Goal: Task Accomplishment & Management: Manage account settings

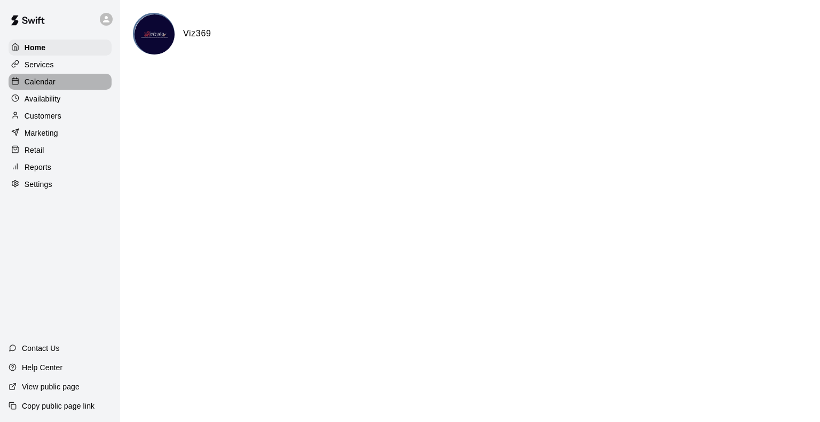
click at [42, 82] on p "Calendar" at bounding box center [40, 81] width 31 height 11
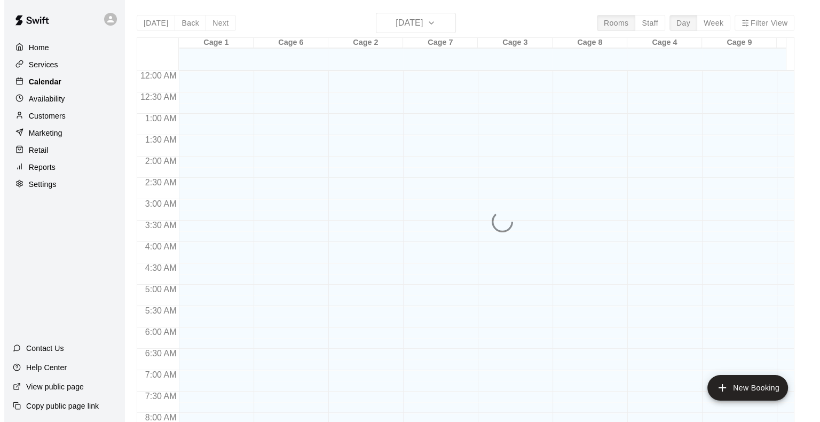
scroll to position [535, 0]
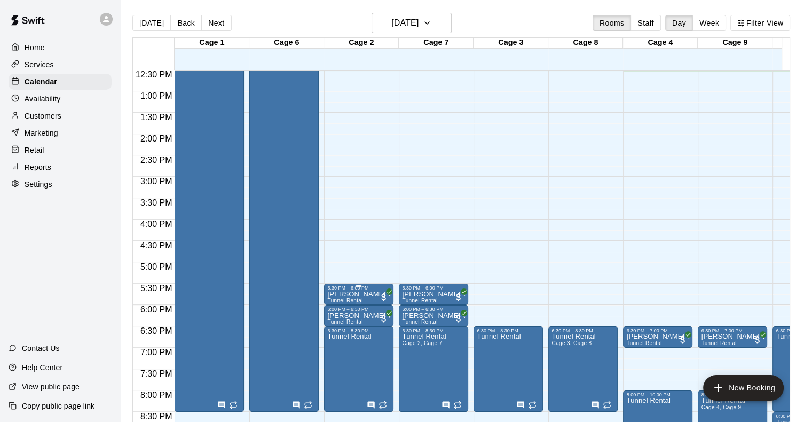
click at [339, 294] on p "[PERSON_NAME] Voddapalli" at bounding box center [358, 294] width 63 height 0
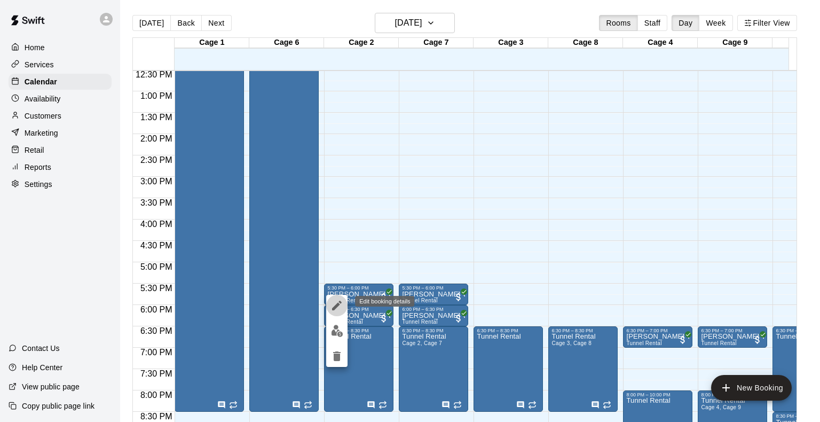
click at [338, 308] on icon "edit" at bounding box center [337, 305] width 13 height 13
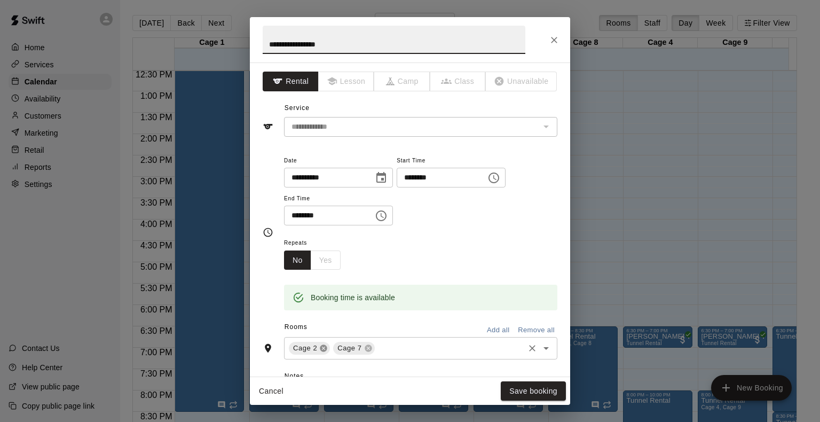
click at [322, 351] on icon at bounding box center [323, 348] width 9 height 9
click at [325, 349] on icon at bounding box center [323, 348] width 7 height 7
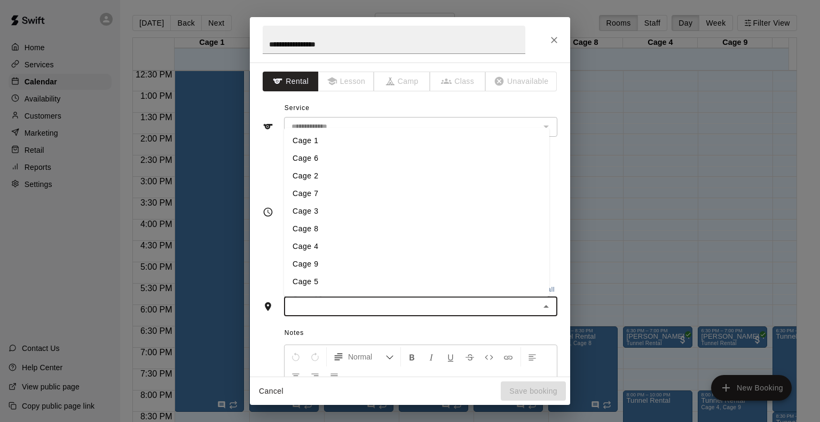
click at [339, 302] on input "text" at bounding box center [411, 306] width 249 height 13
click at [312, 277] on li "Cage 5" at bounding box center [416, 282] width 265 height 18
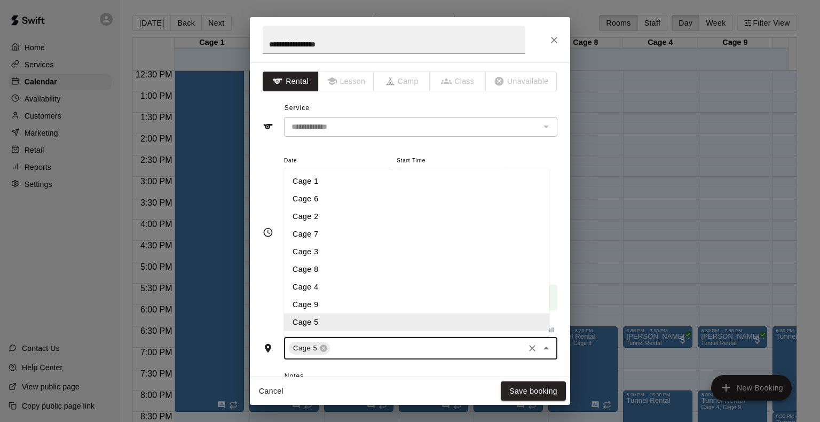
click at [361, 343] on input "text" at bounding box center [427, 348] width 191 height 13
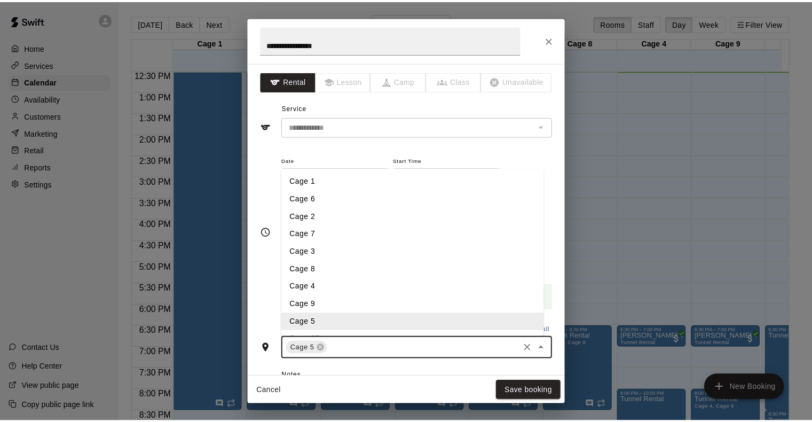
scroll to position [16, 0]
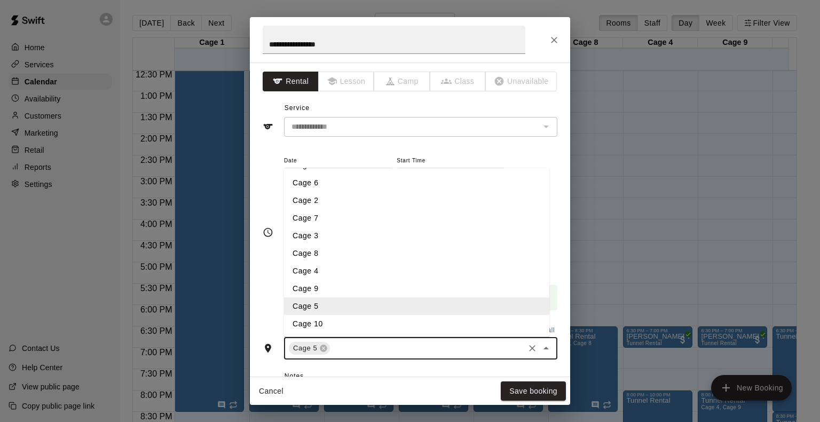
click at [330, 322] on li "Cage 10" at bounding box center [416, 324] width 265 height 18
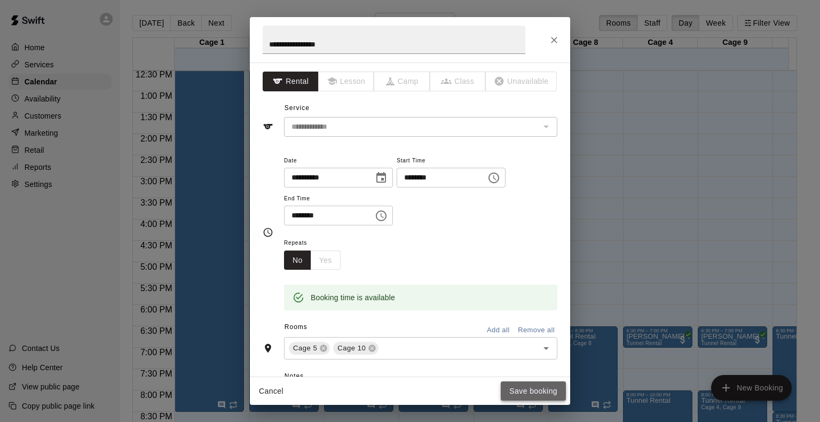
click at [532, 392] on button "Save booking" at bounding box center [533, 391] width 65 height 20
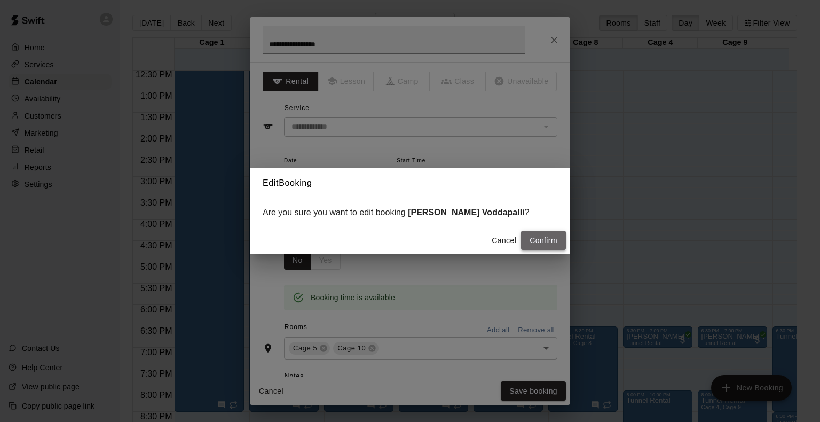
click at [538, 237] on button "Confirm" at bounding box center [543, 241] width 45 height 20
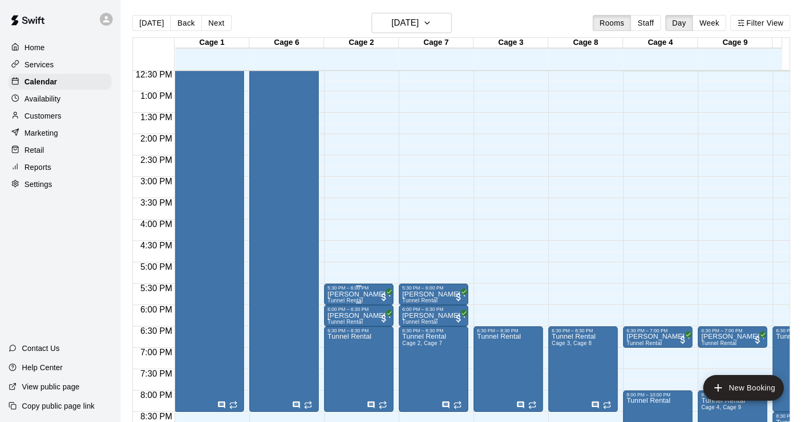
click at [347, 294] on p "[PERSON_NAME] Voddapalli" at bounding box center [358, 294] width 63 height 0
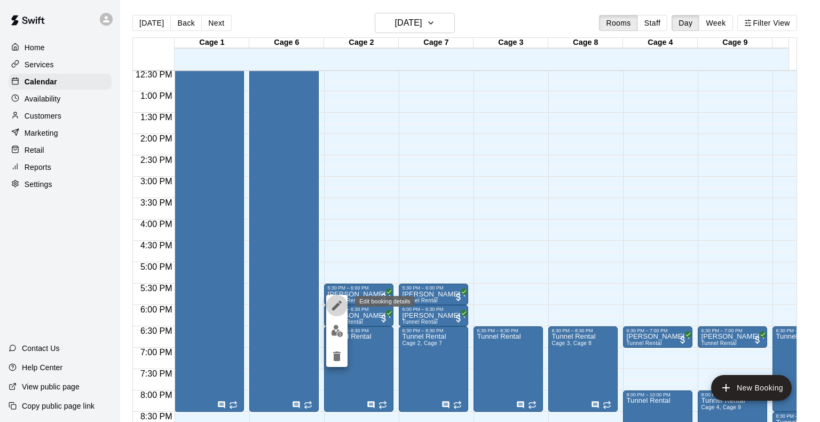
click at [333, 304] on icon "edit" at bounding box center [337, 305] width 13 height 13
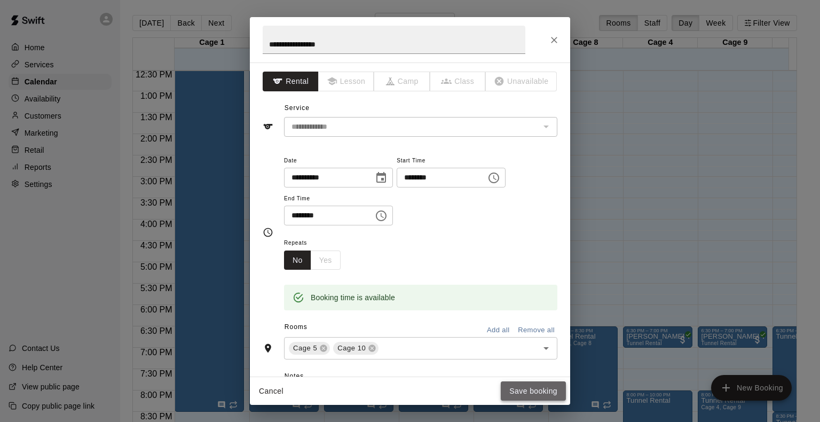
click at [550, 389] on button "Save booking" at bounding box center [533, 391] width 65 height 20
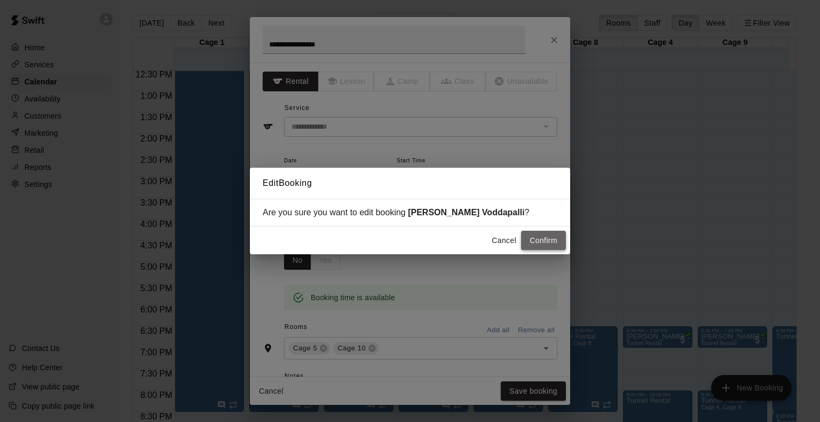
click at [547, 236] on button "Confirm" at bounding box center [543, 241] width 45 height 20
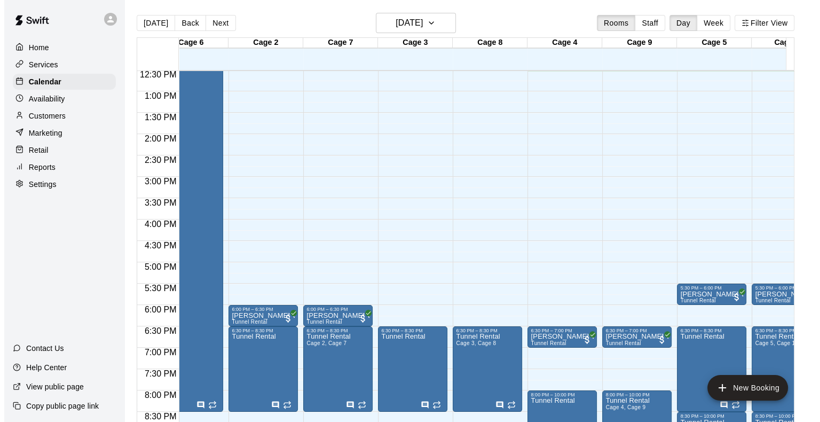
scroll to position [0, 101]
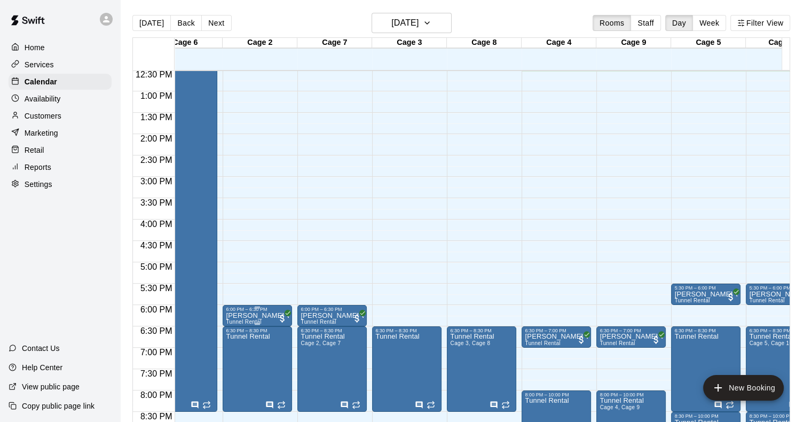
click at [248, 316] on p "[PERSON_NAME] Voddapalli" at bounding box center [257, 316] width 63 height 0
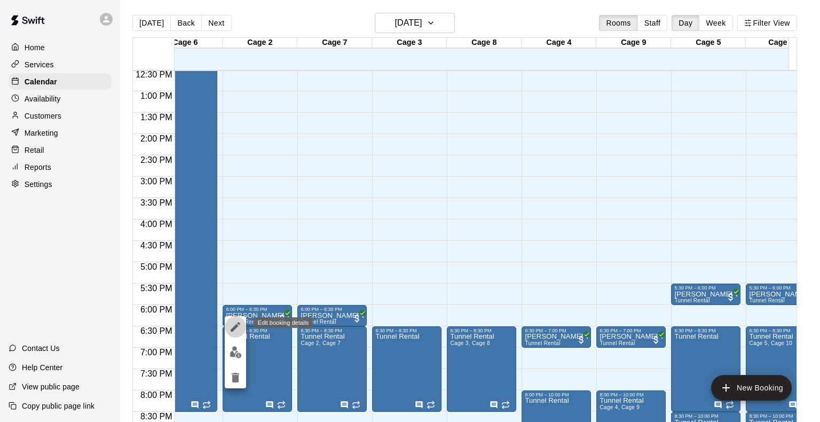
click at [234, 325] on icon "edit" at bounding box center [235, 326] width 13 height 13
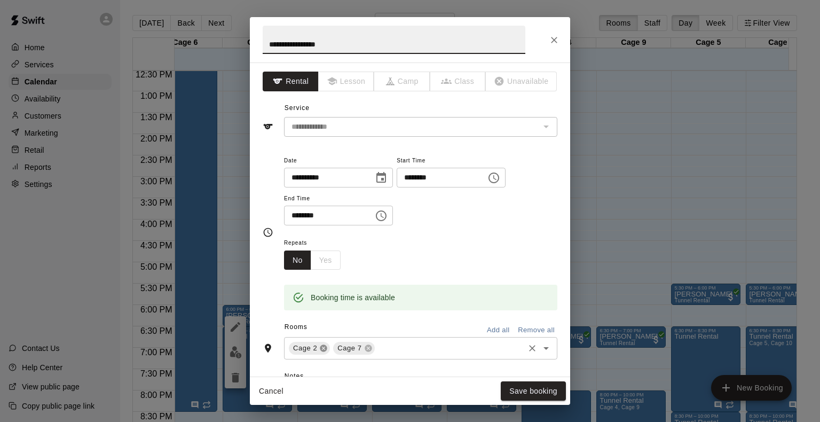
click at [323, 350] on icon at bounding box center [323, 348] width 7 height 7
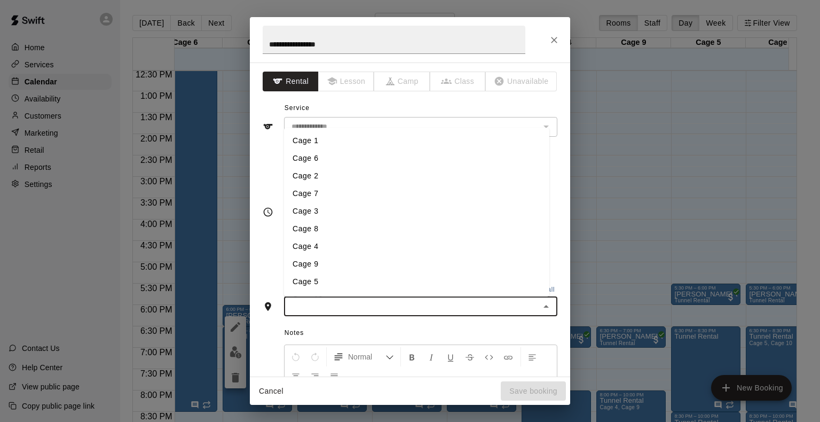
click at [329, 309] on input "text" at bounding box center [411, 306] width 249 height 13
click at [318, 283] on li "Cage 5" at bounding box center [416, 282] width 265 height 18
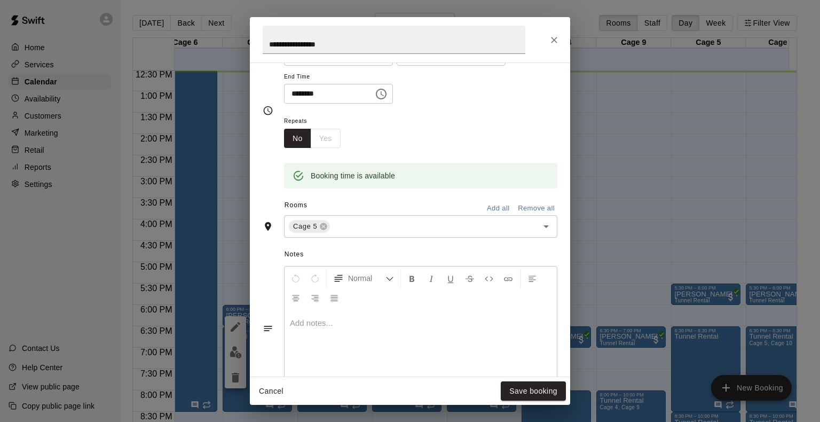
scroll to position [124, 0]
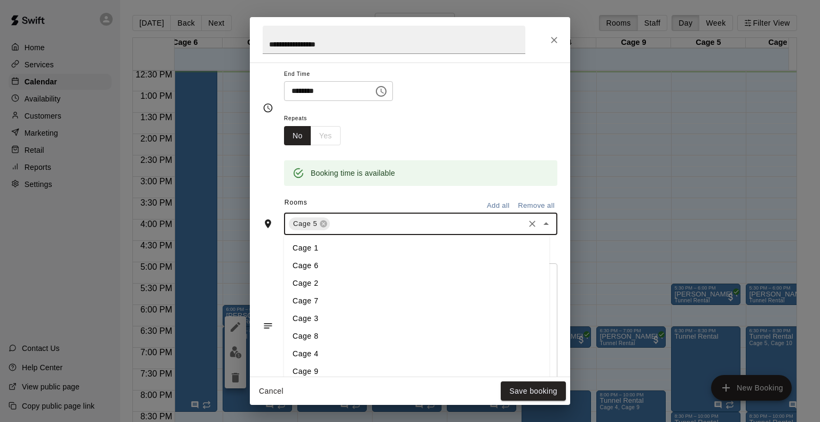
click at [366, 221] on input "text" at bounding box center [427, 223] width 191 height 13
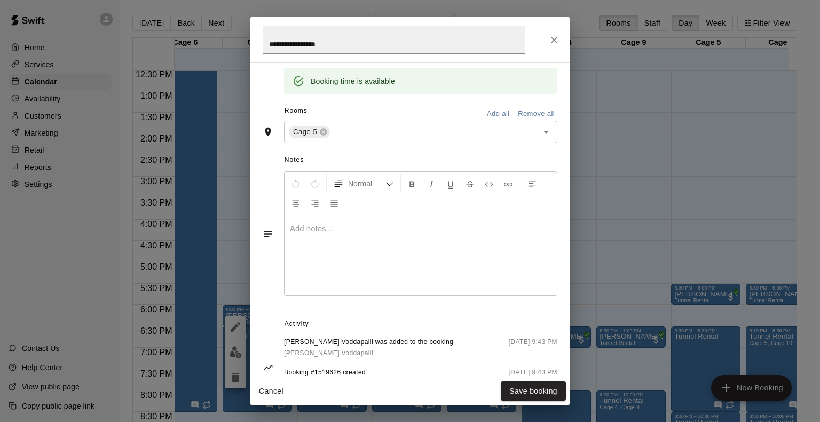
scroll to position [257, 0]
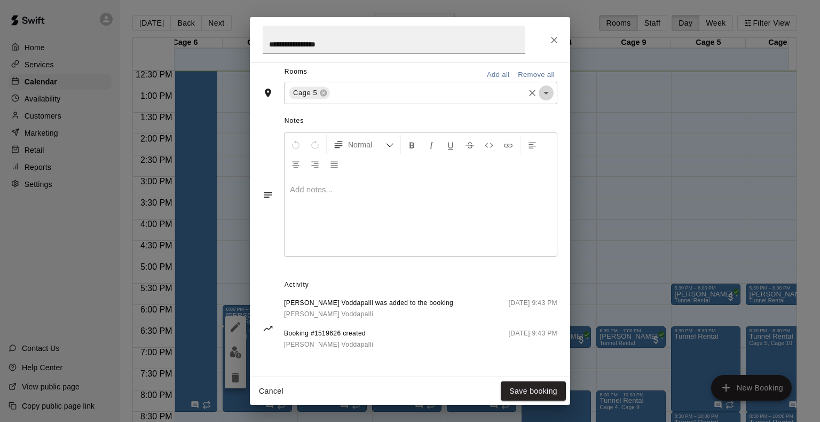
click at [541, 91] on icon "Open" at bounding box center [546, 93] width 13 height 13
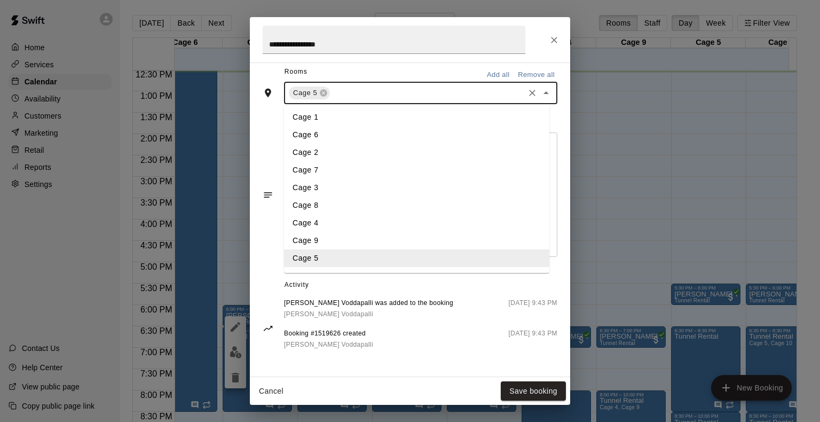
scroll to position [15, 0]
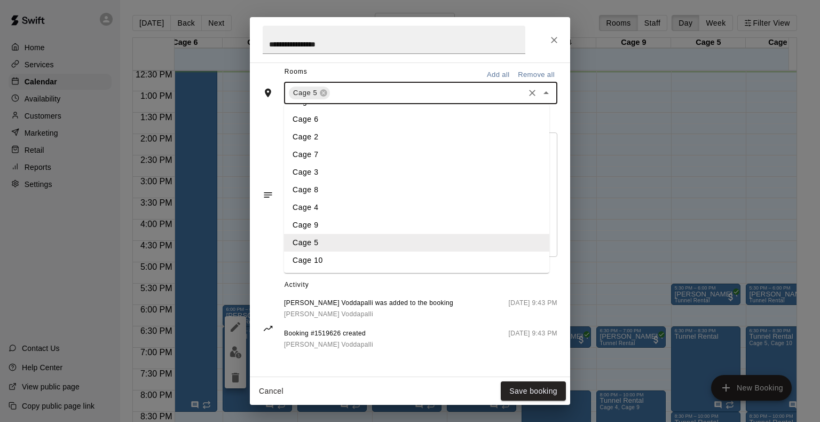
click at [312, 252] on li "Cage 10" at bounding box center [416, 261] width 265 height 18
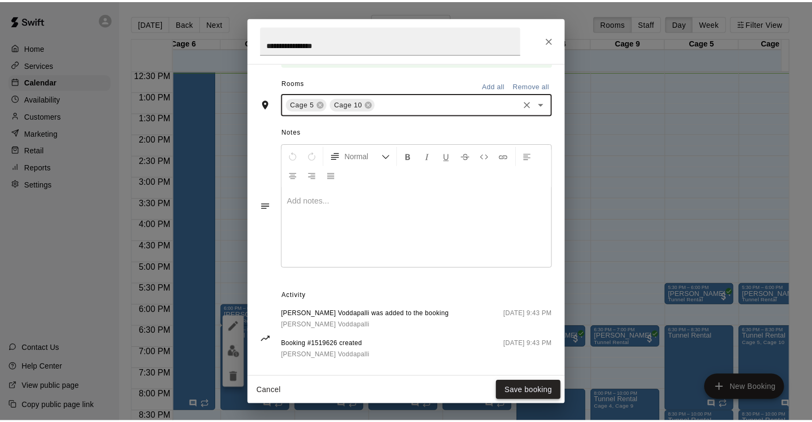
scroll to position [257, 0]
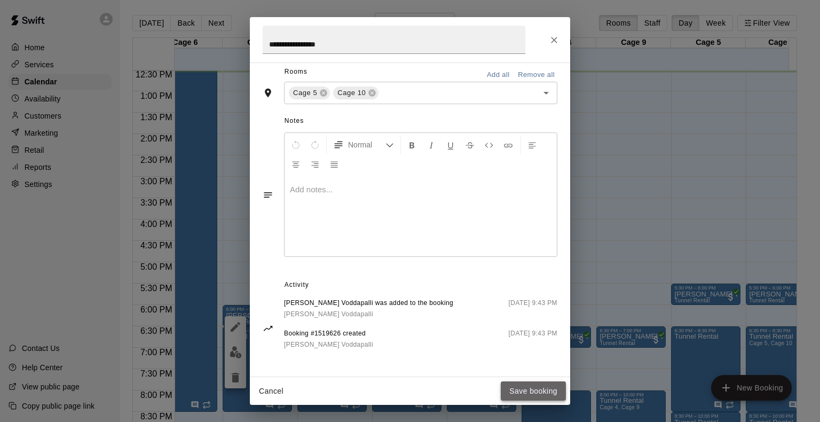
click at [537, 390] on button "Save booking" at bounding box center [533, 391] width 65 height 20
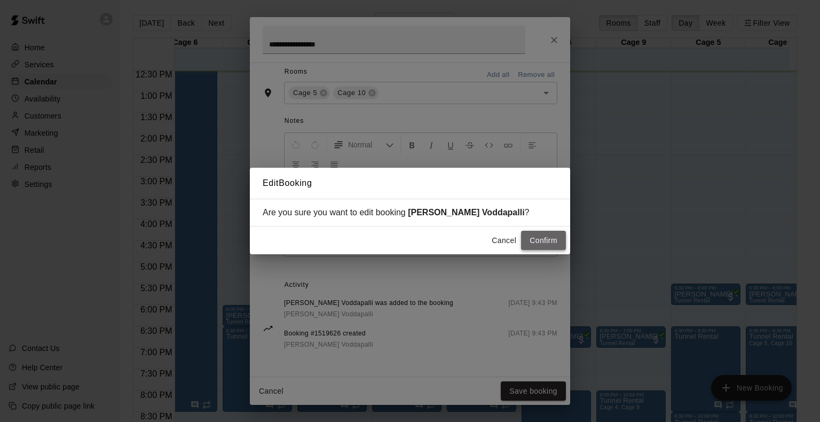
click at [542, 237] on button "Confirm" at bounding box center [543, 241] width 45 height 20
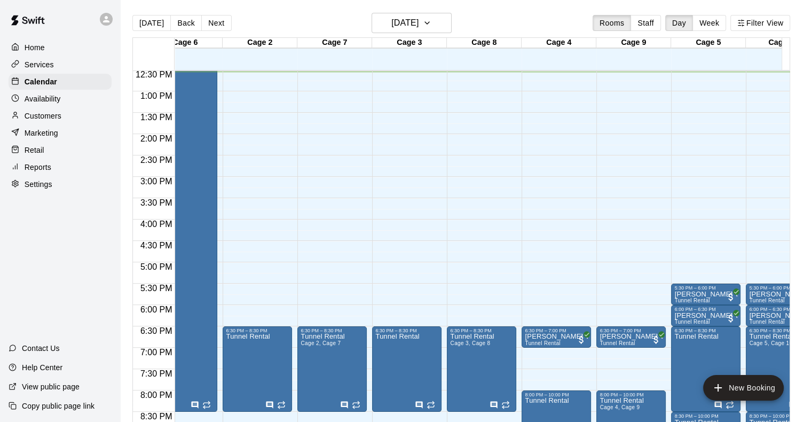
click at [248, 138] on div "12:00 AM – 5:00 AM Closed 6:30 PM – 8:30 PM Tunnel Rental 11:00 PM – 11:59 PM C…" at bounding box center [257, 49] width 69 height 1026
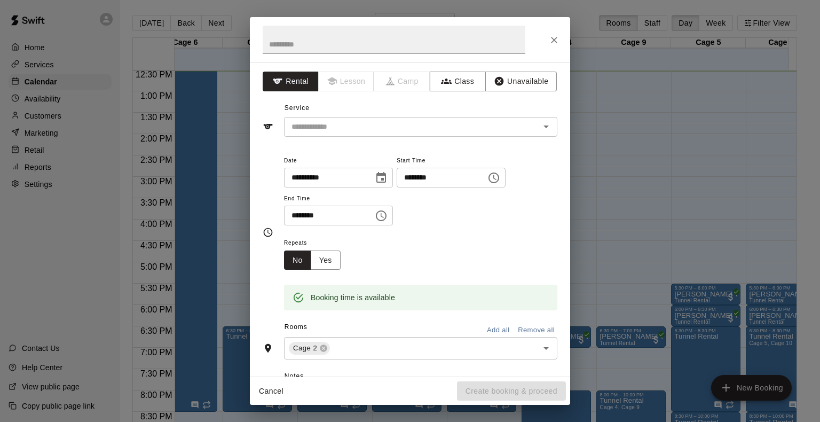
click at [235, 78] on div "**********" at bounding box center [410, 211] width 820 height 422
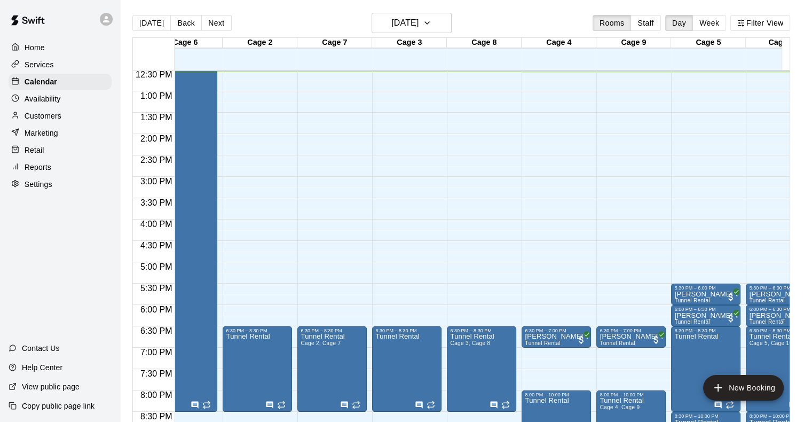
click at [235, 78] on div "12:00 AM – 5:00 AM Closed 6:30 PM – 8:30 PM Tunnel Rental 11:00 PM – 11:59 PM C…" at bounding box center [257, 49] width 69 height 1026
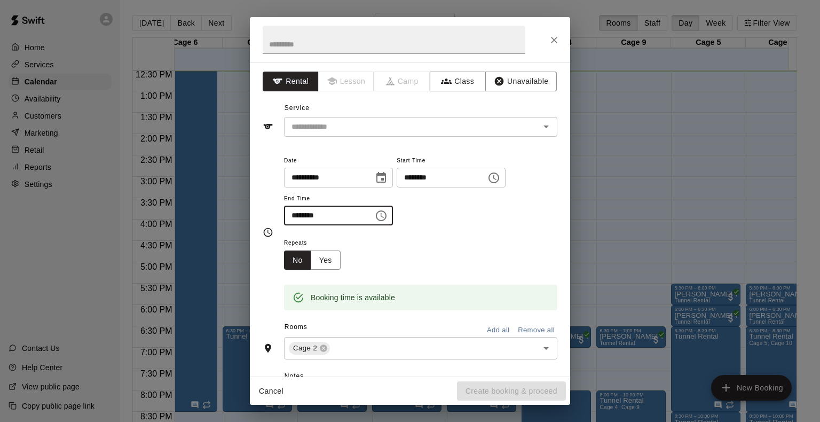
click at [296, 211] on input "********" at bounding box center [325, 216] width 82 height 20
click at [541, 124] on icon "Open" at bounding box center [546, 126] width 13 height 13
type input "********"
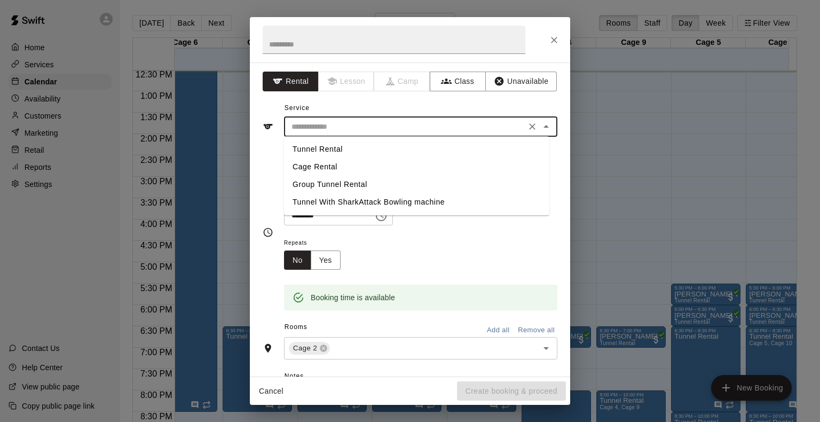
click at [343, 147] on li "Tunnel Rental" at bounding box center [416, 149] width 265 height 18
type input "**********"
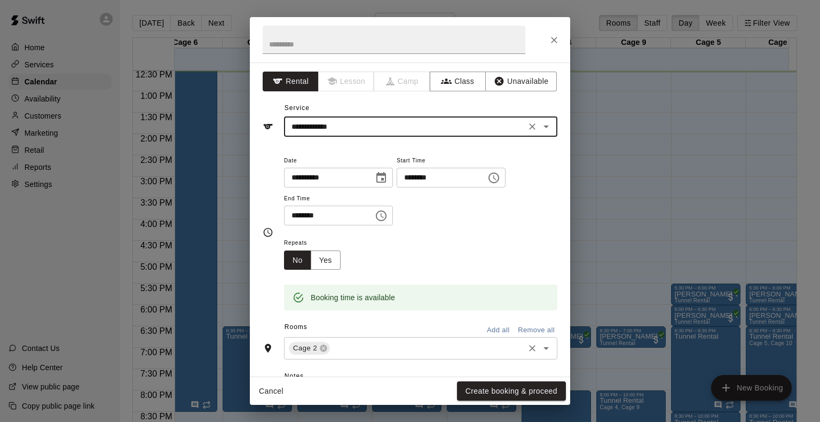
click at [368, 346] on input "text" at bounding box center [427, 348] width 191 height 13
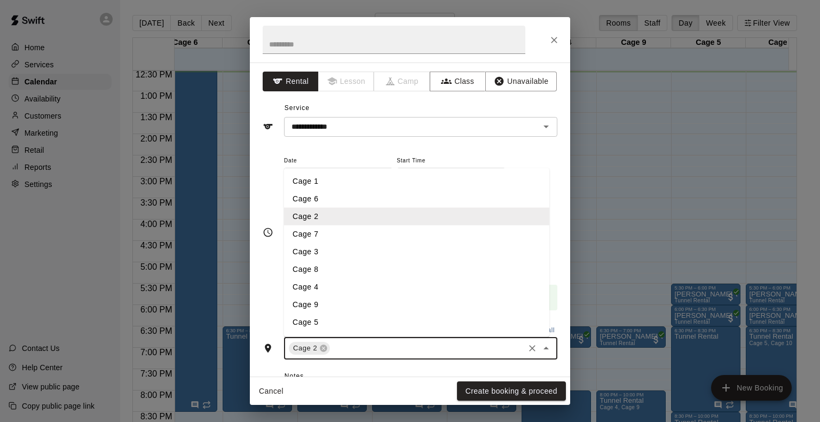
click at [310, 232] on li "Cage 7" at bounding box center [416, 234] width 265 height 18
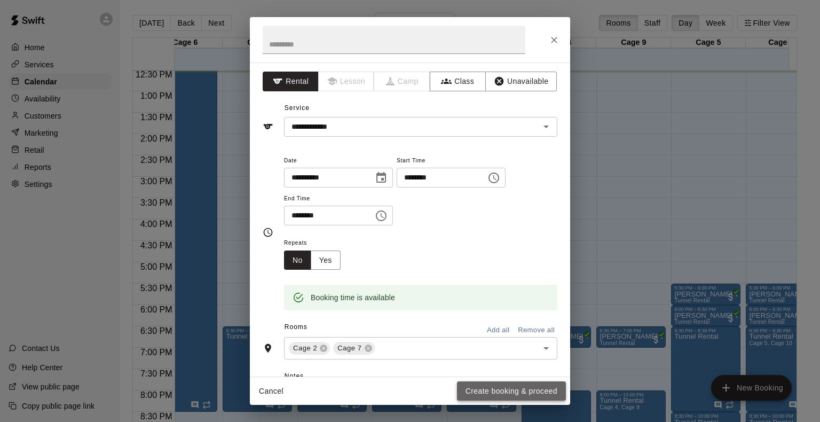
click at [517, 390] on button "Create booking & proceed" at bounding box center [511, 391] width 109 height 20
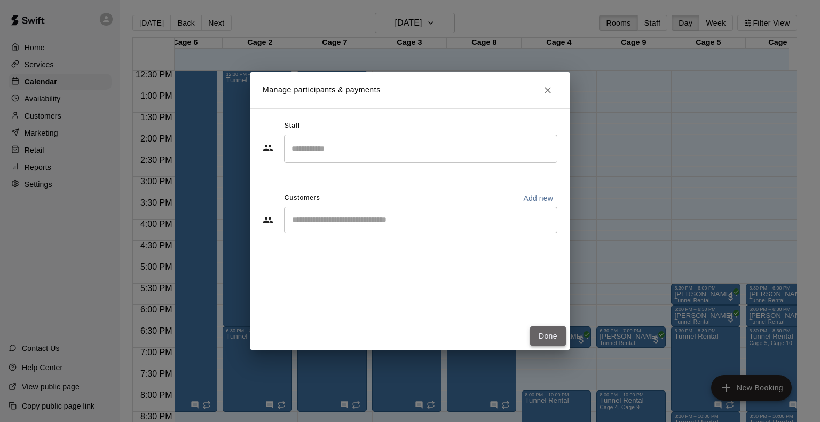
click at [547, 327] on button "Done" at bounding box center [548, 336] width 36 height 20
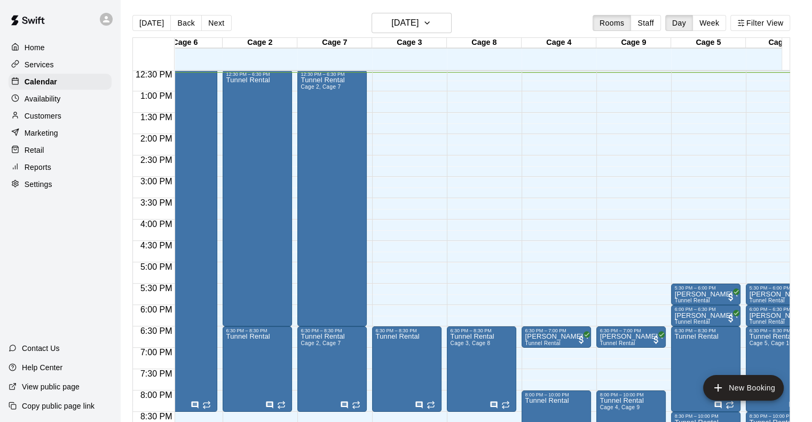
click at [397, 198] on div "12:00 AM – 5:00 AM Closed 6:30 PM – 8:30 PM Tunnel Rental 11:00 PM – 11:59 PM C…" at bounding box center [406, 49] width 69 height 1026
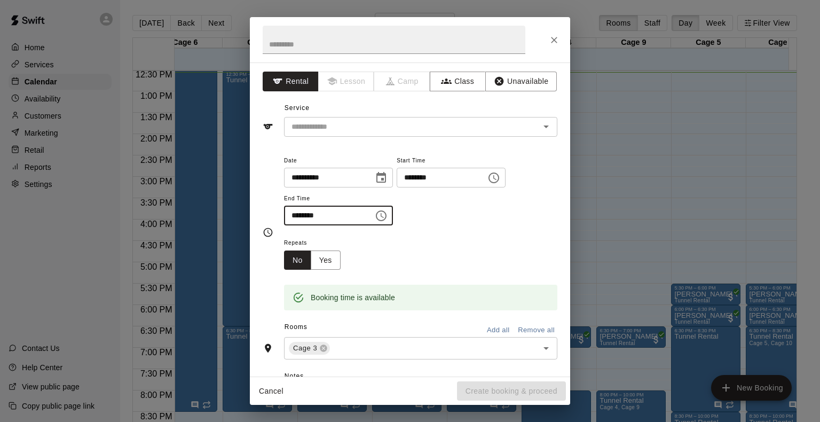
click at [291, 211] on input "********" at bounding box center [325, 216] width 82 height 20
type input "********"
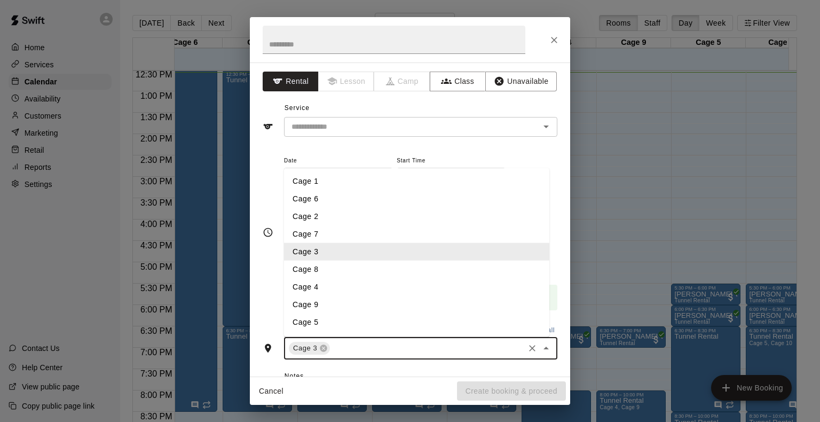
click at [410, 342] on input "text" at bounding box center [427, 348] width 191 height 13
click at [313, 265] on li "Cage 8" at bounding box center [416, 270] width 265 height 18
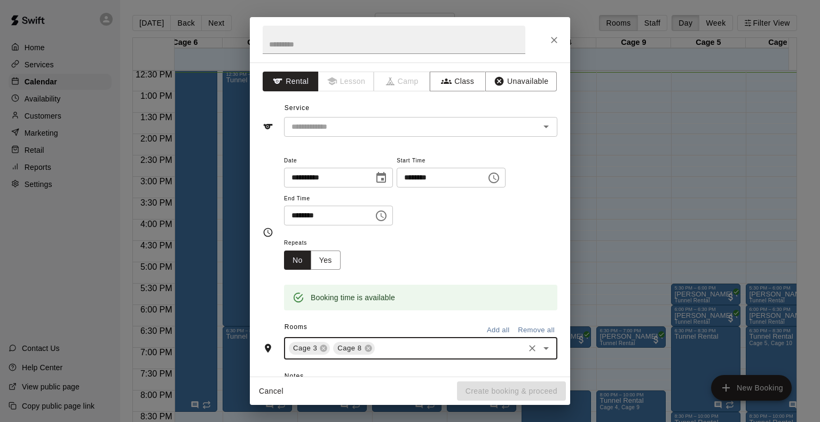
drag, startPoint x: 541, startPoint y: 127, endPoint x: 553, endPoint y: 125, distance: 13.0
click at [553, 125] on div "**********" at bounding box center [410, 219] width 320 height 314
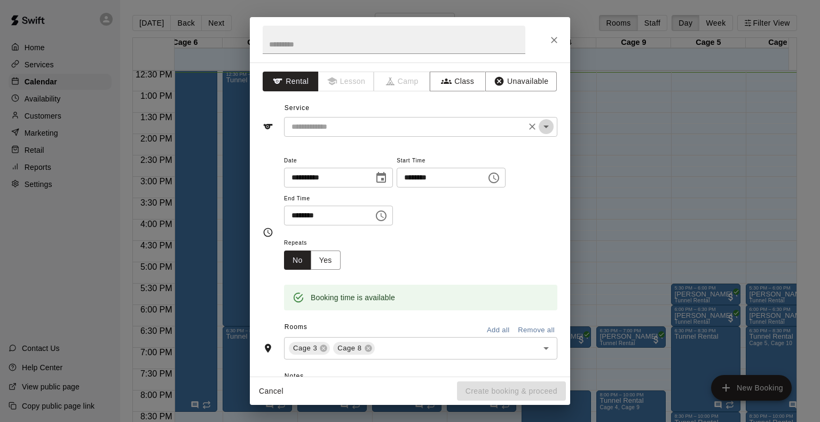
click at [543, 127] on icon "Open" at bounding box center [546, 126] width 13 height 13
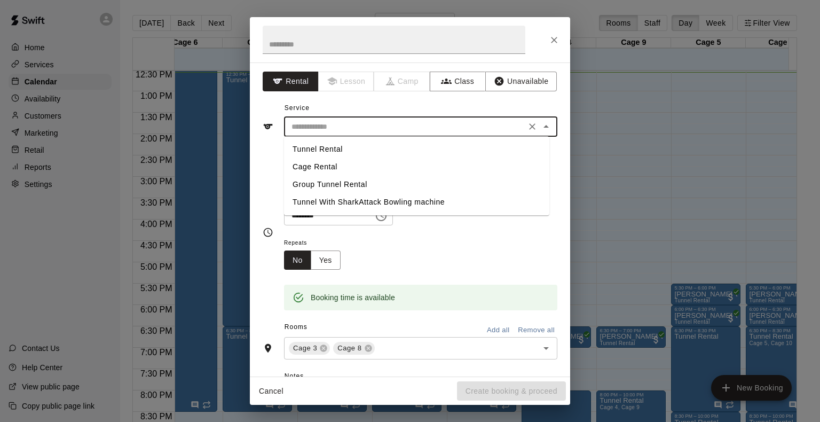
click at [323, 153] on li "Tunnel Rental" at bounding box center [416, 149] width 265 height 18
type input "**********"
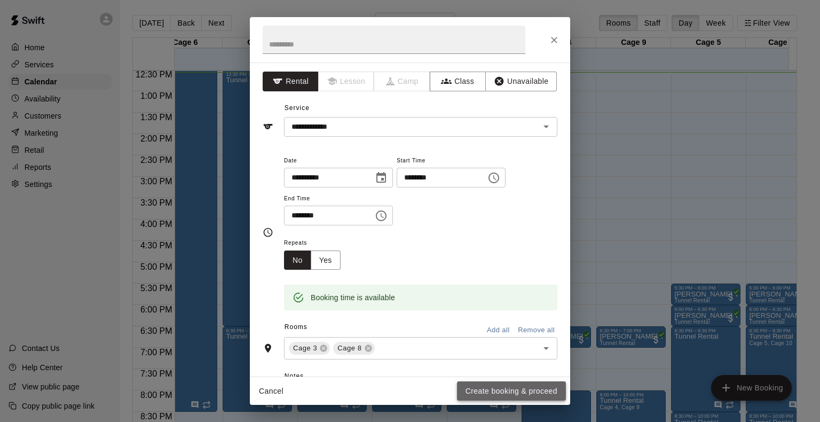
click at [490, 393] on button "Create booking & proceed" at bounding box center [511, 391] width 109 height 20
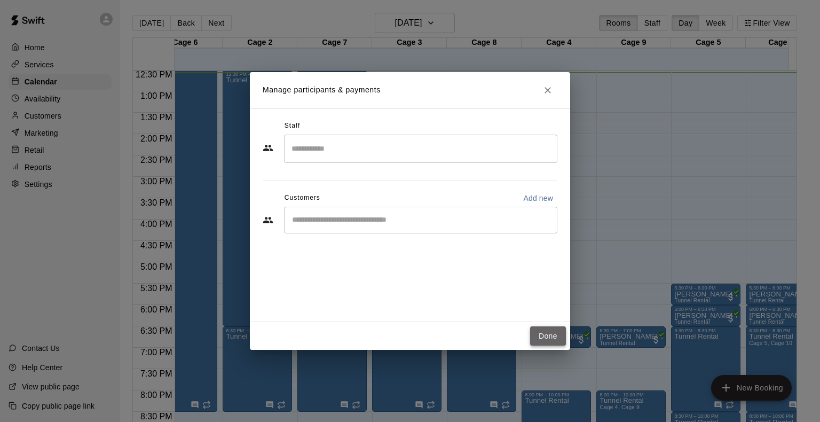
click at [551, 335] on button "Done" at bounding box center [548, 336] width 36 height 20
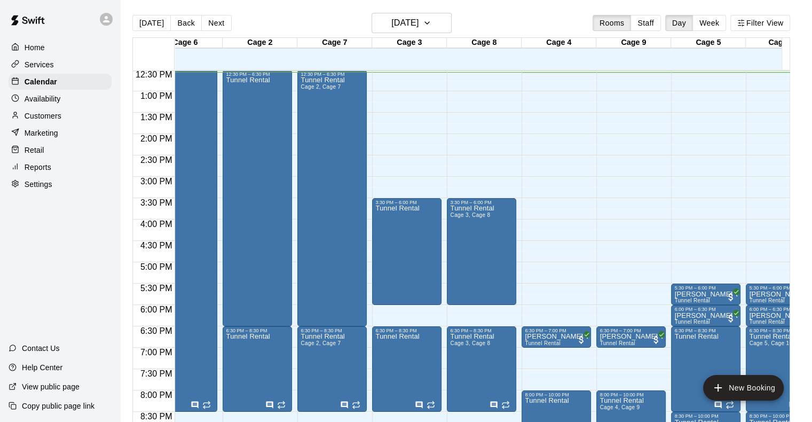
click at [406, 311] on div "12:00 AM – 5:00 AM Closed 3:30 PM – 6:00 PM Tunnel Rental 6:30 PM – 8:30 PM Tun…" at bounding box center [406, 49] width 69 height 1026
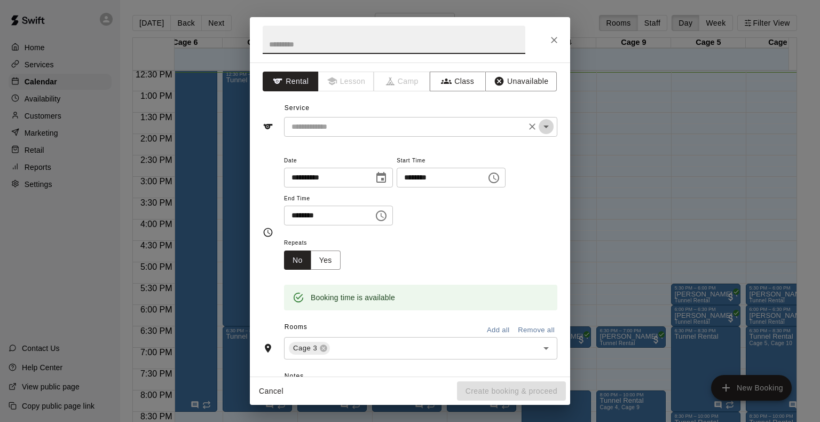
click at [544, 127] on icon "Open" at bounding box center [546, 127] width 5 height 3
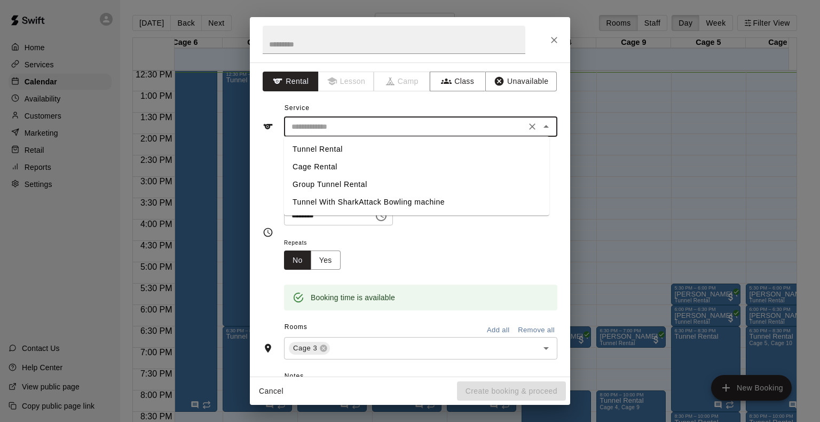
click at [307, 153] on li "Tunnel Rental" at bounding box center [416, 149] width 265 height 18
type input "**********"
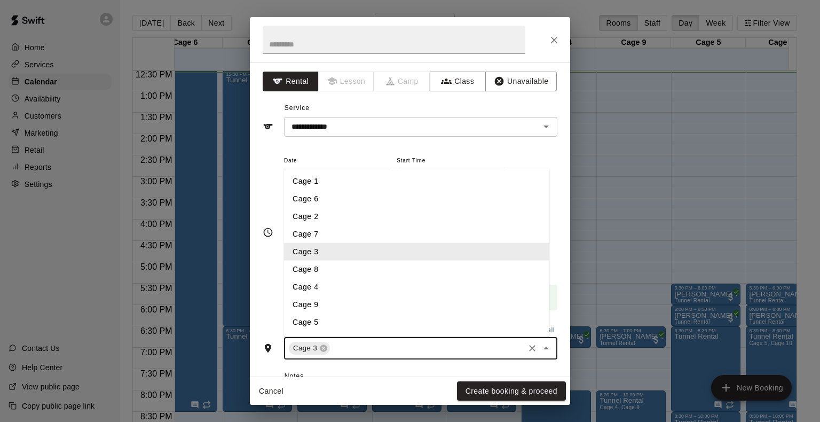
click at [357, 350] on input "text" at bounding box center [427, 348] width 191 height 13
click at [317, 265] on li "Cage 8" at bounding box center [416, 270] width 265 height 18
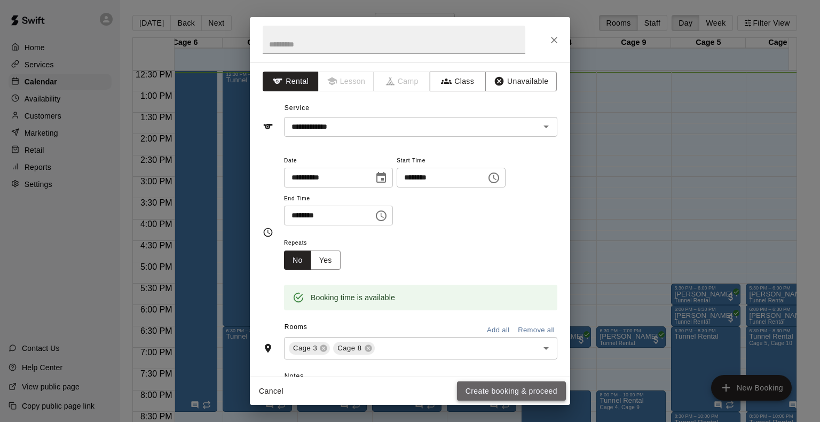
click at [506, 391] on button "Create booking & proceed" at bounding box center [511, 391] width 109 height 20
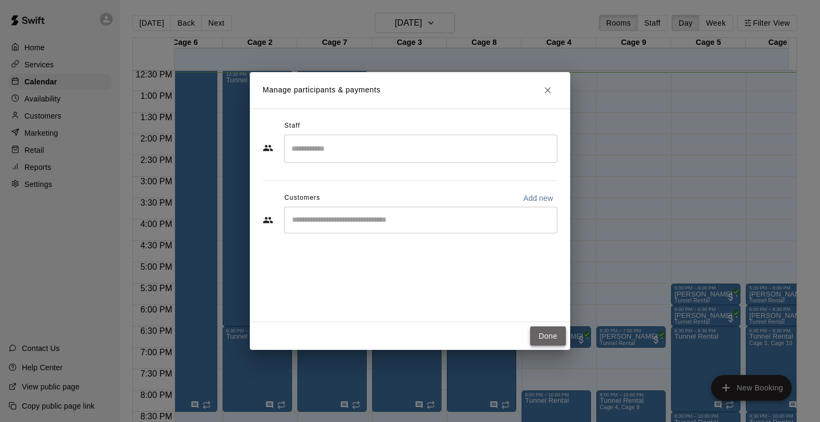
click at [544, 339] on button "Done" at bounding box center [548, 336] width 36 height 20
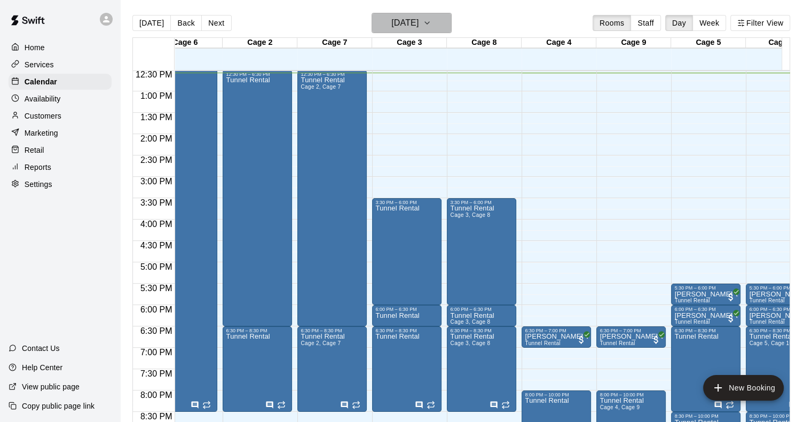
click at [432, 20] on icon "button" at bounding box center [427, 23] width 9 height 13
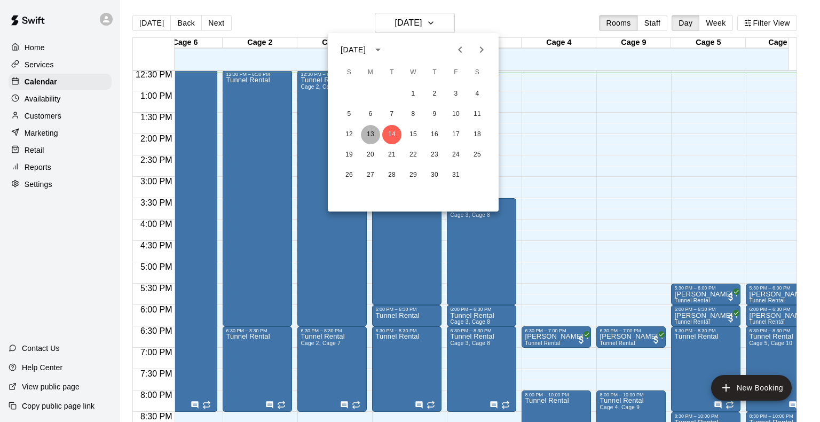
click at [369, 131] on button "13" at bounding box center [370, 134] width 19 height 19
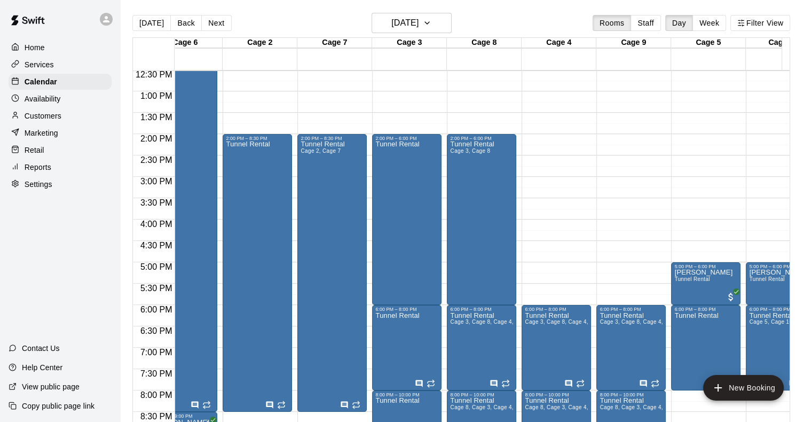
click at [545, 140] on div "12:00 AM – 5:00 AM Closed 6:00 PM – 8:00 PM Tunnel Rental Cage 3, Cage 8, Cage …" at bounding box center [556, 49] width 69 height 1026
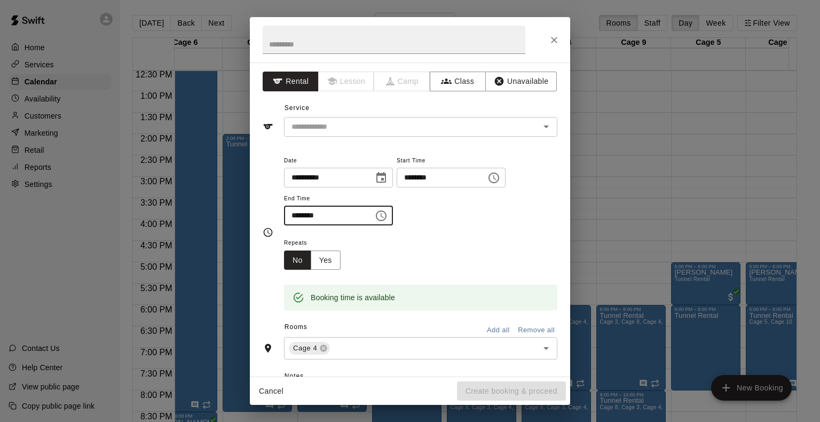
click at [296, 217] on input "********" at bounding box center [325, 216] width 82 height 20
click at [544, 127] on icon "Open" at bounding box center [546, 127] width 5 height 3
type input "********"
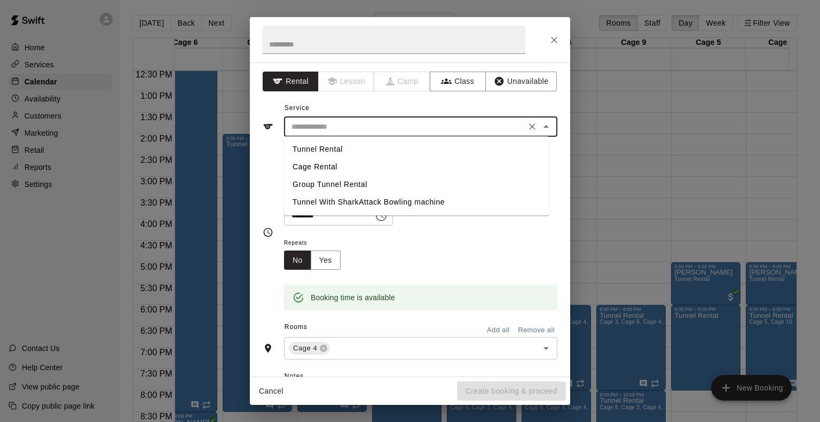
click at [324, 150] on li "Tunnel Rental" at bounding box center [416, 149] width 265 height 18
type input "**********"
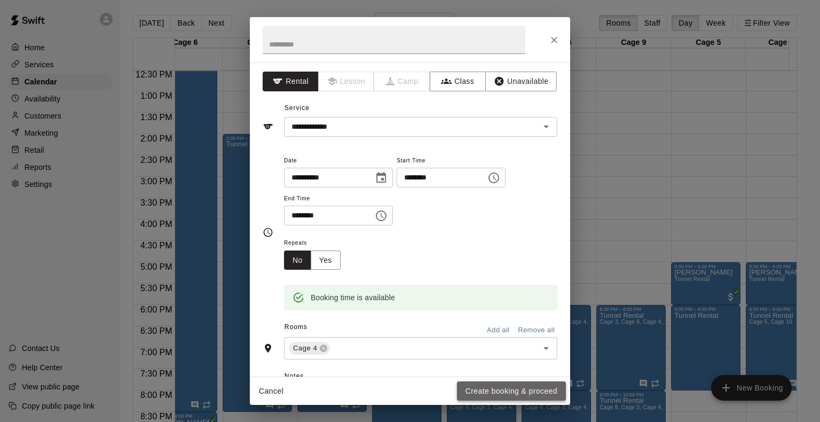
click at [484, 391] on button "Create booking & proceed" at bounding box center [511, 391] width 109 height 20
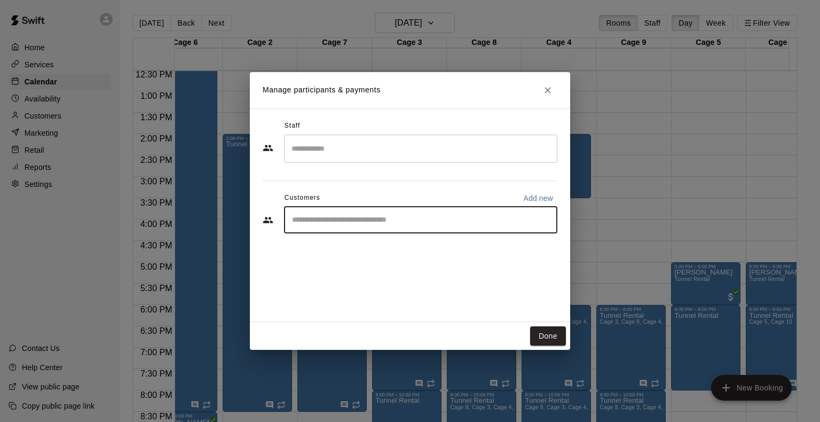
click at [379, 221] on input "Start typing to search customers..." at bounding box center [421, 220] width 264 height 11
type input "*****"
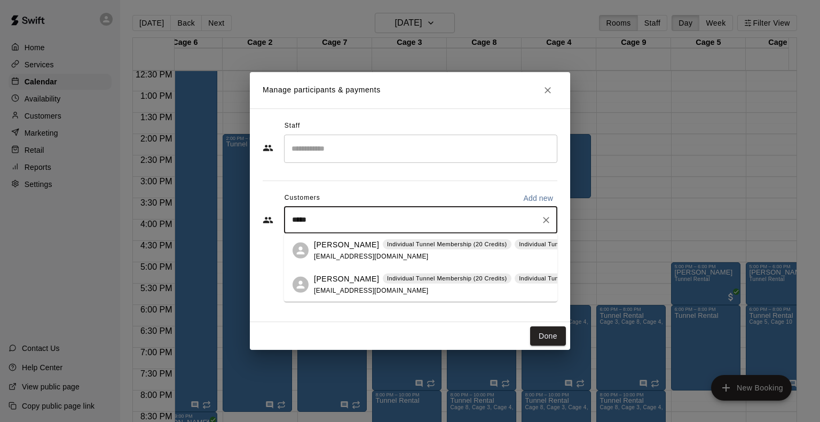
click at [345, 252] on div "Dharmesh Trivedi Individual Tunnel Membership (20 Credits) Individual Tunnel Me…" at bounding box center [479, 250] width 330 height 23
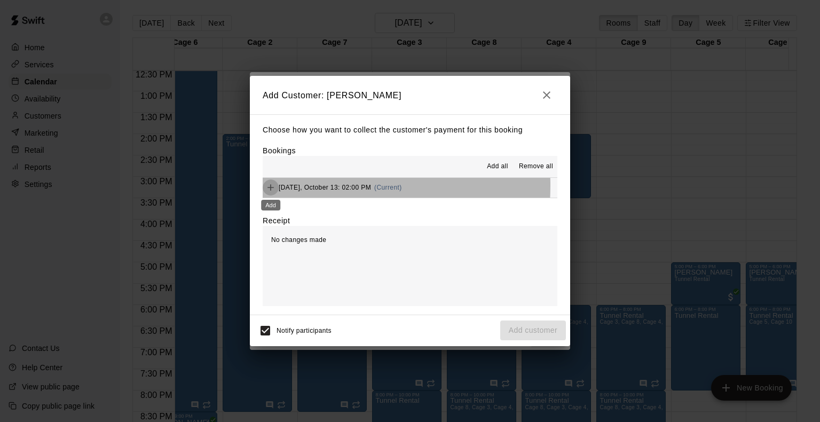
click at [271, 186] on icon "Add" at bounding box center [271, 187] width 6 height 6
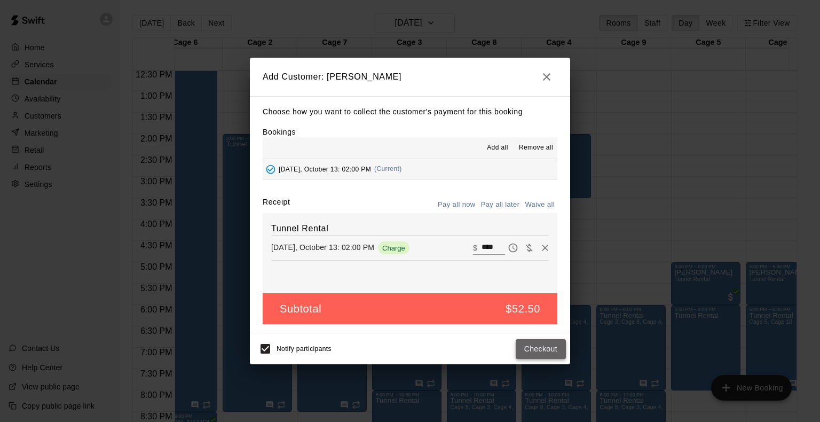
click at [543, 345] on button "Checkout" at bounding box center [541, 349] width 50 height 20
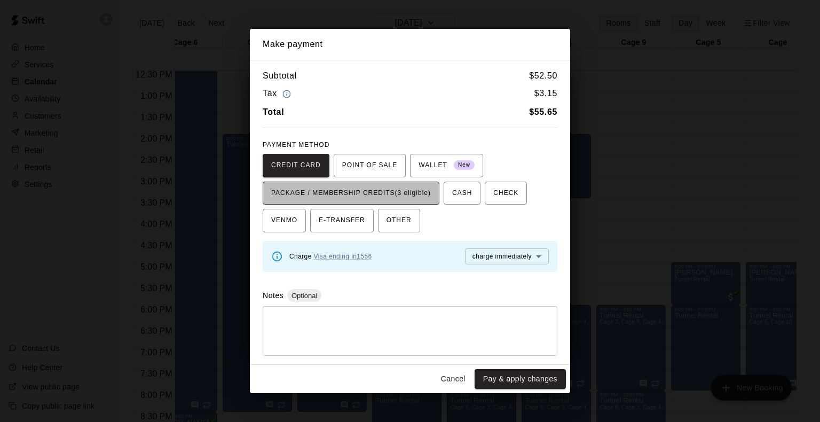
click at [410, 193] on span "PACKAGE / MEMBERSHIP CREDITS (3 eligible)" at bounding box center [351, 193] width 160 height 17
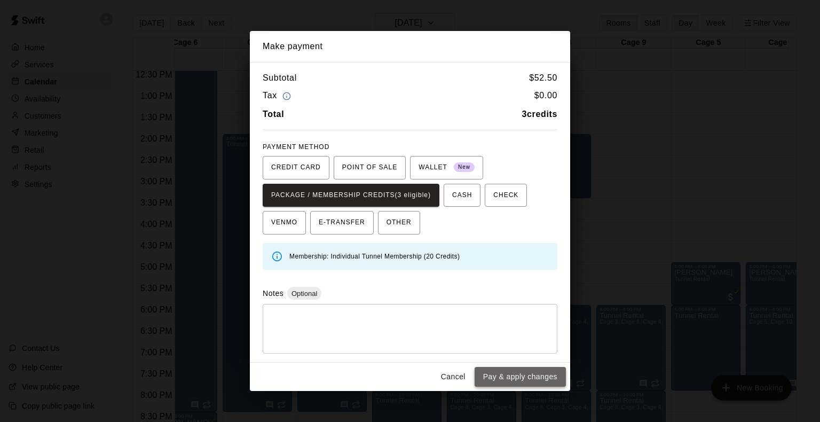
click at [529, 385] on button "Pay & apply changes" at bounding box center [520, 377] width 91 height 20
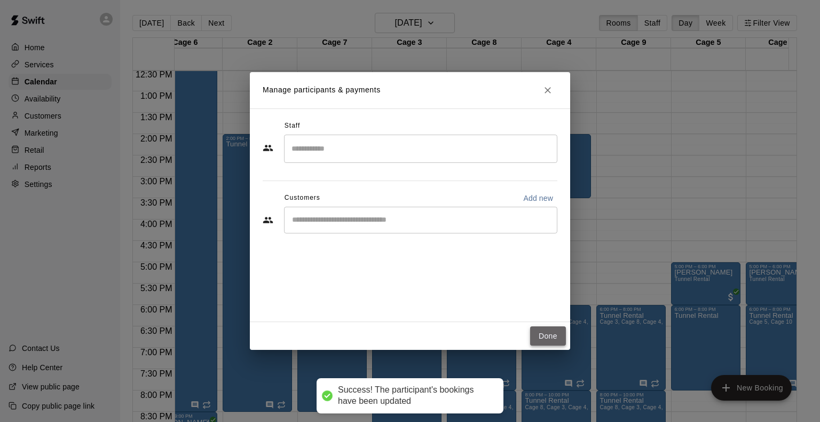
click at [545, 335] on button "Done" at bounding box center [548, 336] width 36 height 20
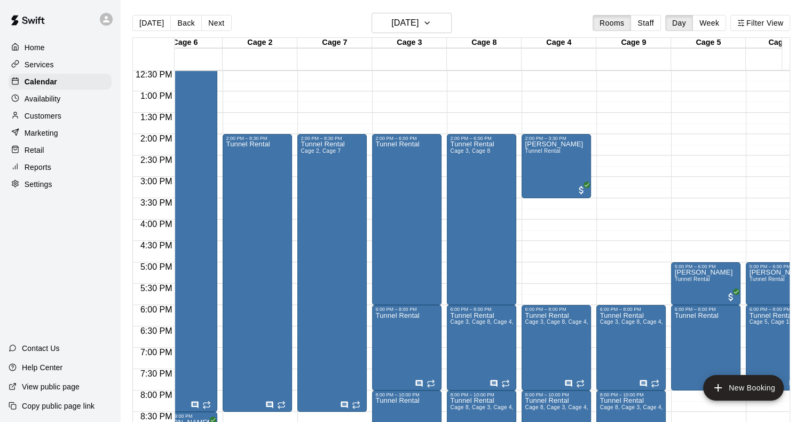
click at [553, 203] on div "12:00 AM – 5:00 AM Closed 2:00 PM – 3:30 PM Dharmesh Trivedi Tunnel Rental 6:00…" at bounding box center [556, 49] width 69 height 1026
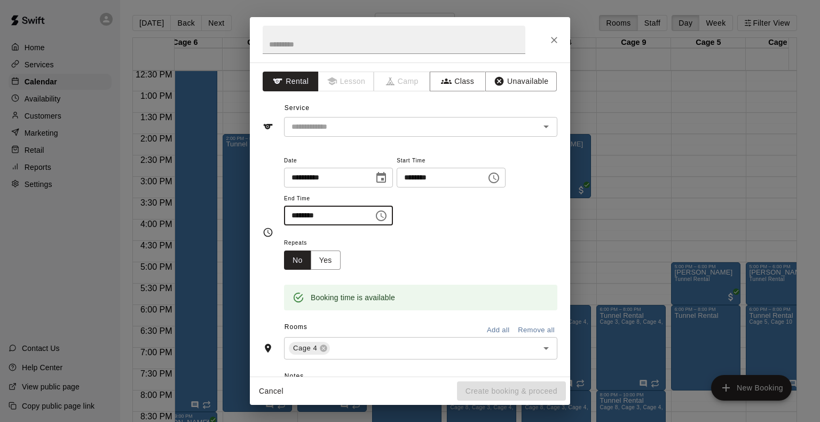
click at [306, 217] on input "********" at bounding box center [325, 216] width 82 height 20
click at [540, 128] on icon "Open" at bounding box center [546, 126] width 13 height 13
type input "********"
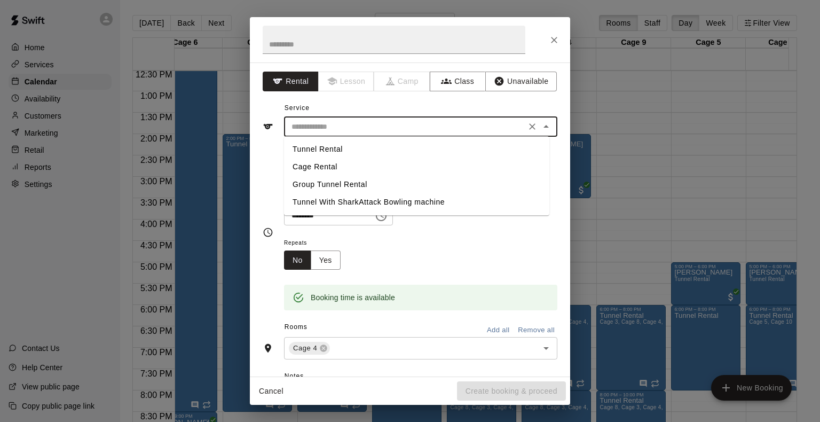
click at [299, 143] on li "Tunnel Rental" at bounding box center [416, 149] width 265 height 18
type input "**********"
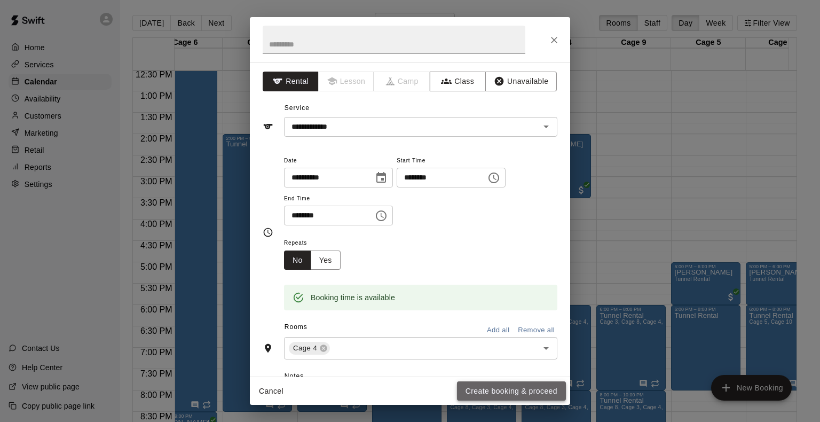
click at [494, 389] on button "Create booking & proceed" at bounding box center [511, 391] width 109 height 20
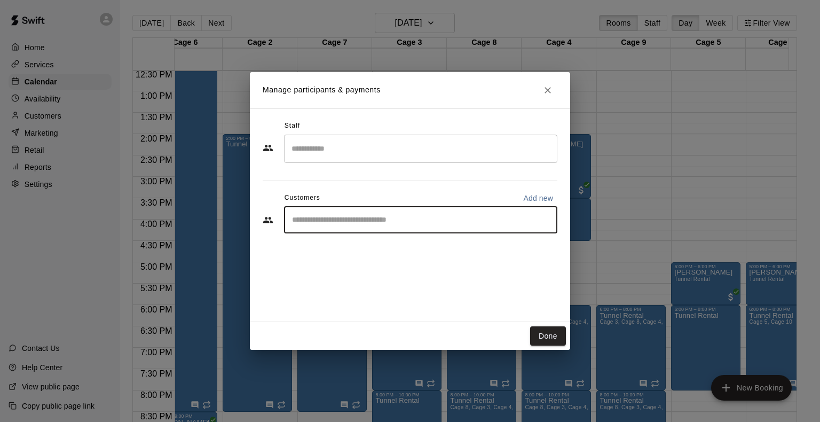
click at [348, 215] on input "Start typing to search customers..." at bounding box center [421, 220] width 264 height 11
type input "***"
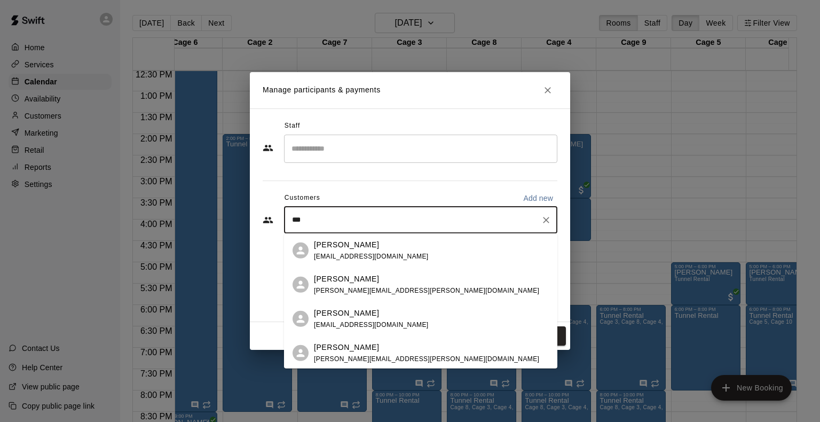
click at [352, 277] on p "[PERSON_NAME]" at bounding box center [346, 278] width 65 height 11
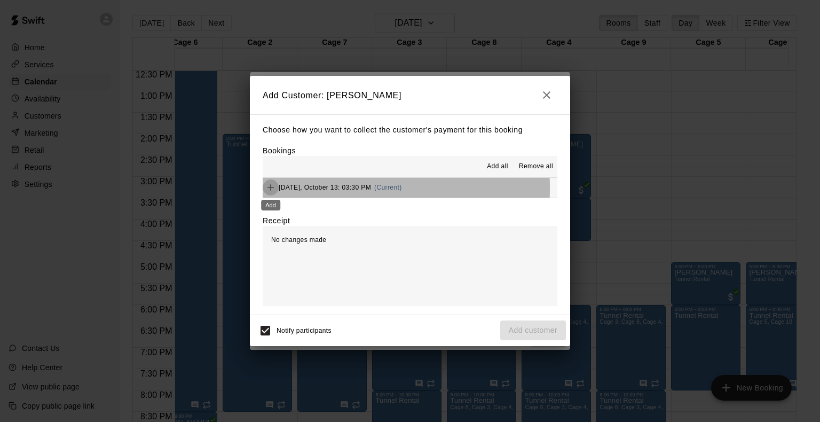
click at [273, 190] on icon "Add" at bounding box center [270, 187] width 11 height 11
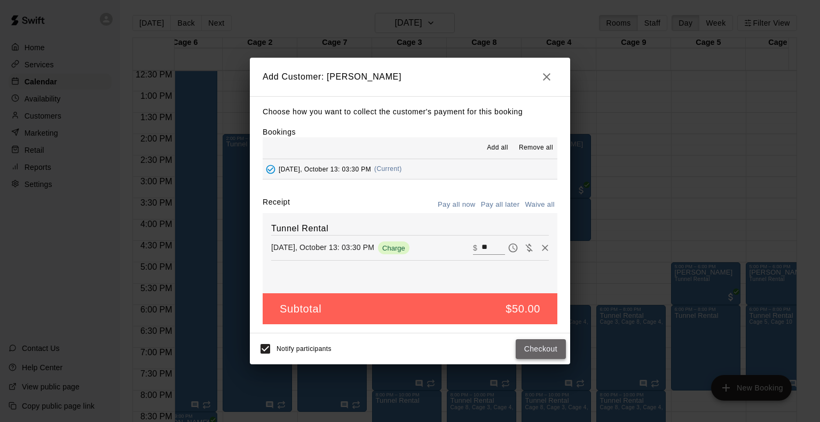
click at [517, 351] on button "Checkout" at bounding box center [541, 349] width 50 height 20
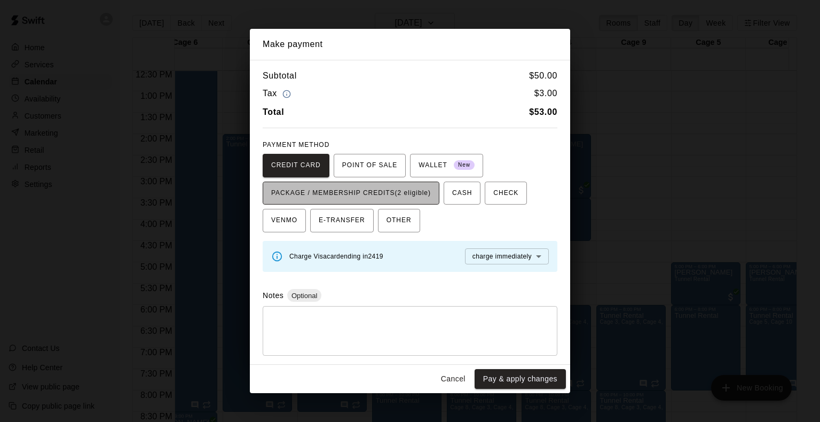
click at [413, 190] on span "PACKAGE / MEMBERSHIP CREDITS (2 eligible)" at bounding box center [351, 193] width 160 height 17
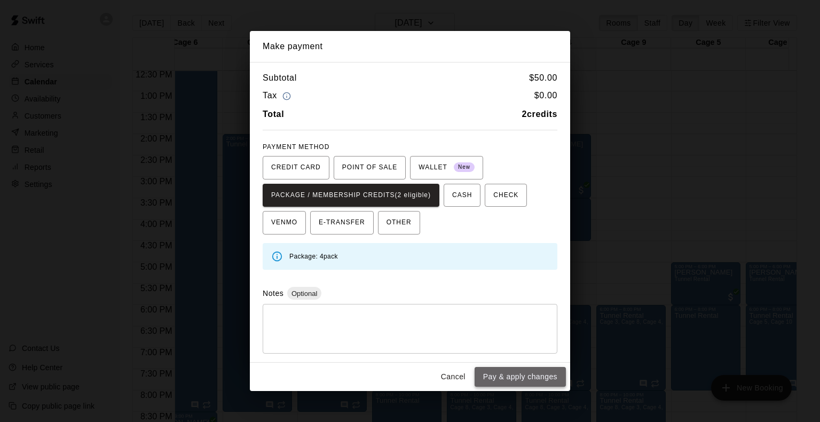
click at [511, 380] on button "Pay & apply changes" at bounding box center [520, 377] width 91 height 20
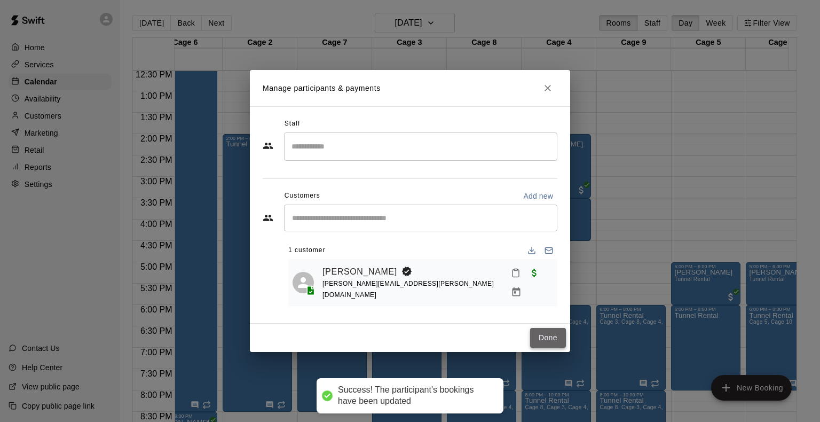
click at [542, 342] on button "Done" at bounding box center [548, 338] width 36 height 20
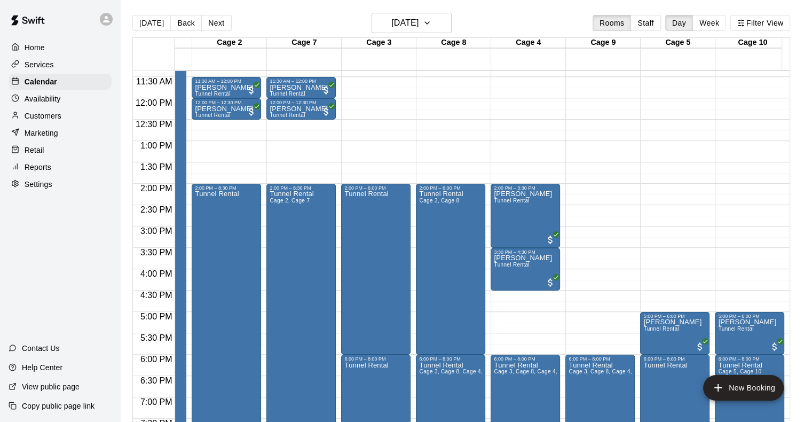
scroll to position [485, 132]
click at [432, 25] on icon "button" at bounding box center [427, 23] width 9 height 13
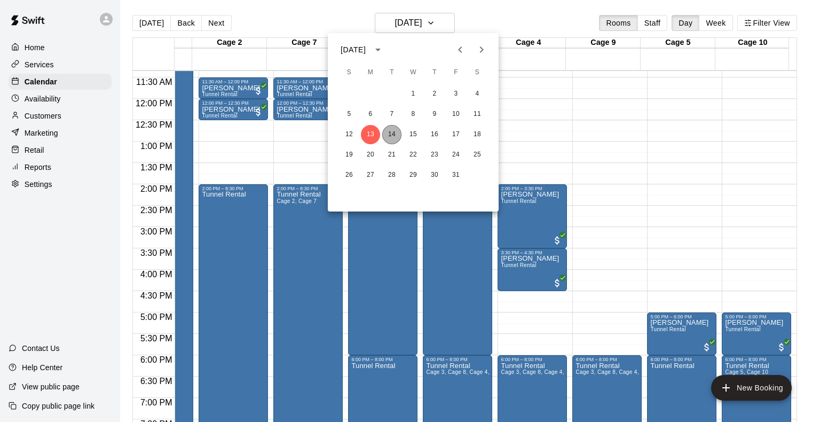
click at [390, 130] on button "14" at bounding box center [391, 134] width 19 height 19
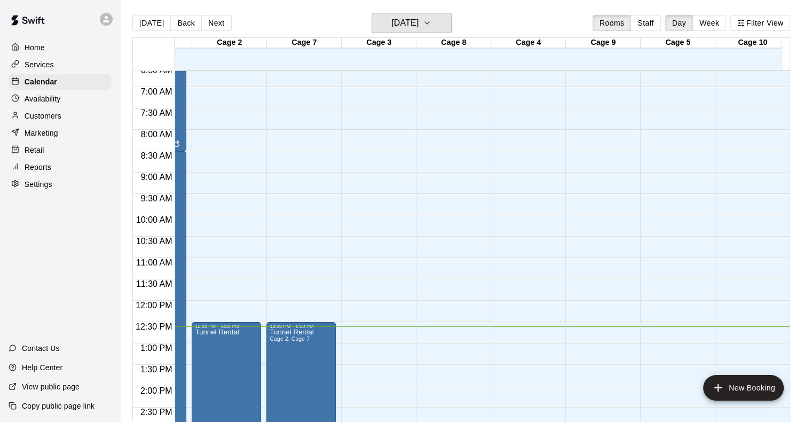
scroll to position [281, 132]
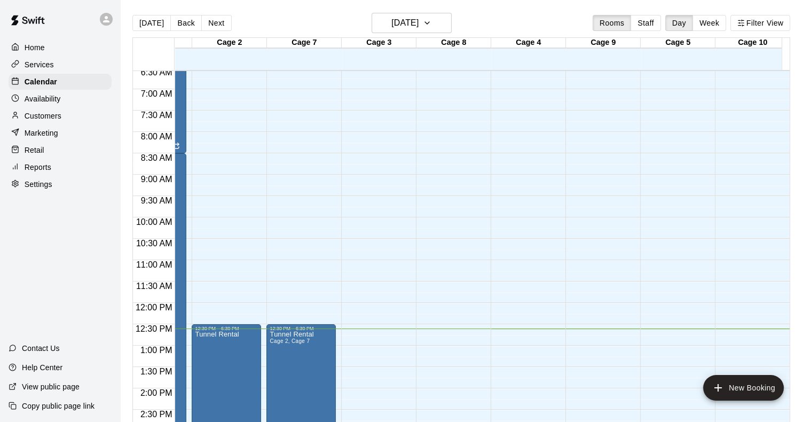
click at [233, 76] on div "12:00 AM – 5:00 AM Closed 12:30 PM – 6:30 PM Tunnel Rental 6:30 PM – 8:30 PM Tu…" at bounding box center [226, 303] width 69 height 1026
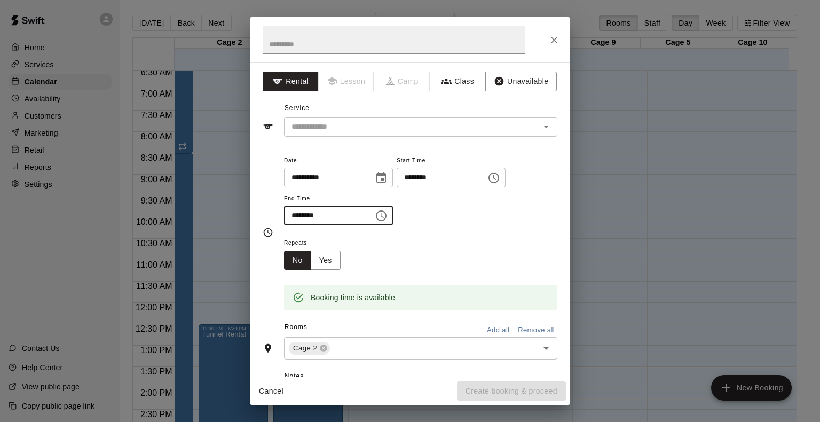
click at [306, 213] on input "********" at bounding box center [325, 216] width 82 height 20
click at [540, 127] on icon "Open" at bounding box center [546, 126] width 13 height 13
type input "********"
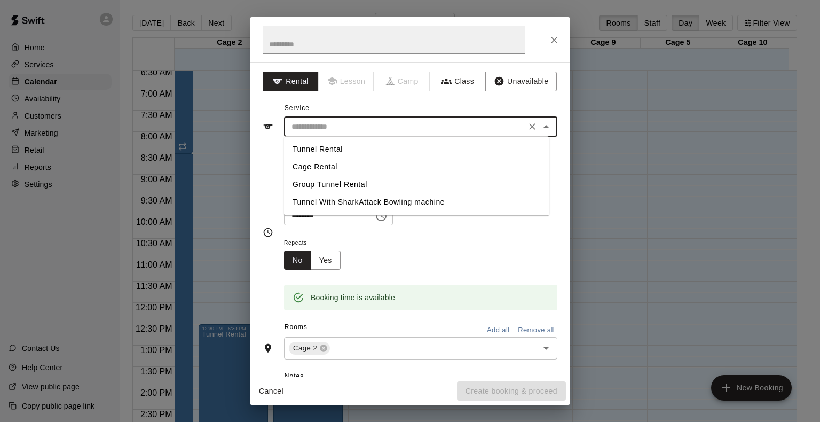
click at [332, 151] on li "Tunnel Rental" at bounding box center [416, 149] width 265 height 18
type input "**********"
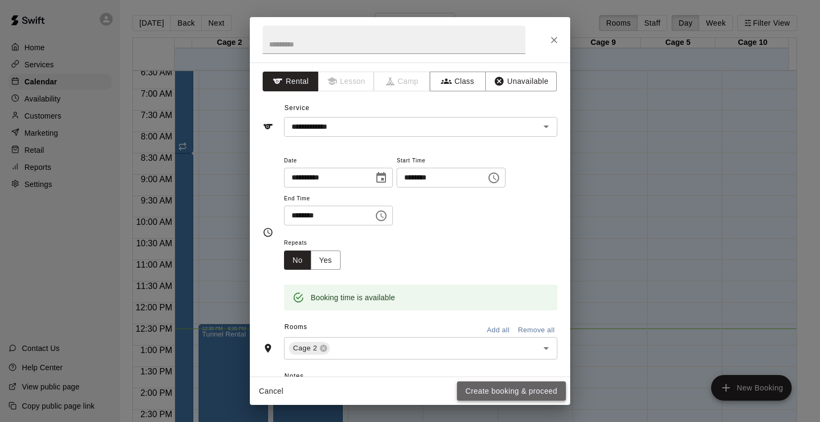
click at [535, 388] on button "Create booking & proceed" at bounding box center [511, 391] width 109 height 20
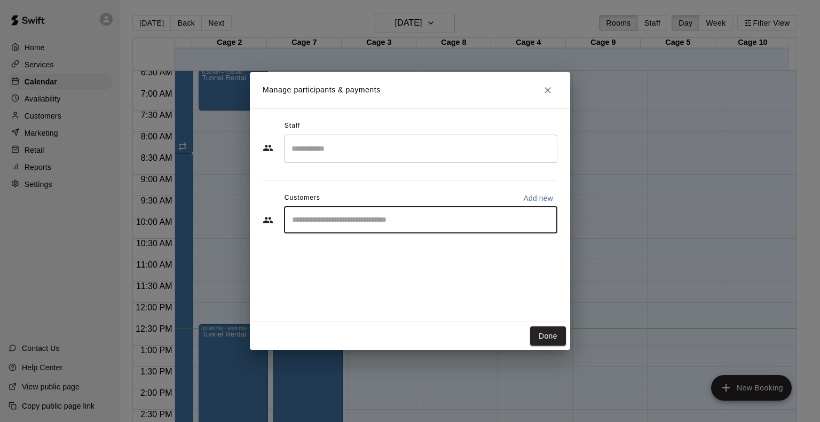
click at [327, 223] on input "Start typing to search customers..." at bounding box center [421, 220] width 264 height 11
type input "***"
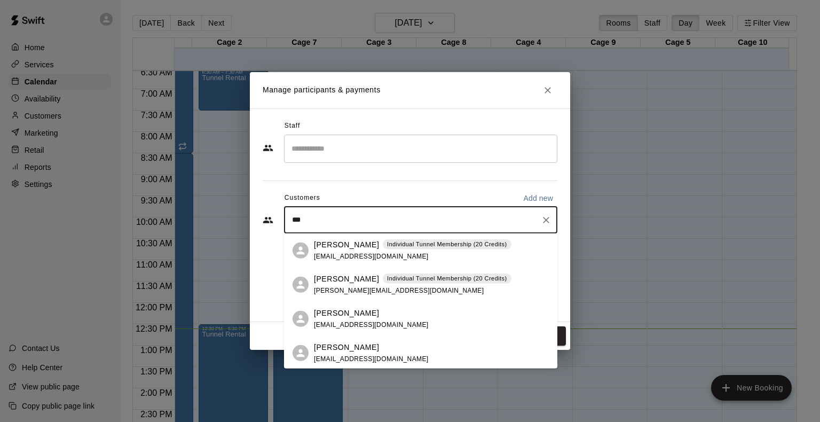
click at [357, 243] on p "[PERSON_NAME]" at bounding box center [346, 244] width 65 height 11
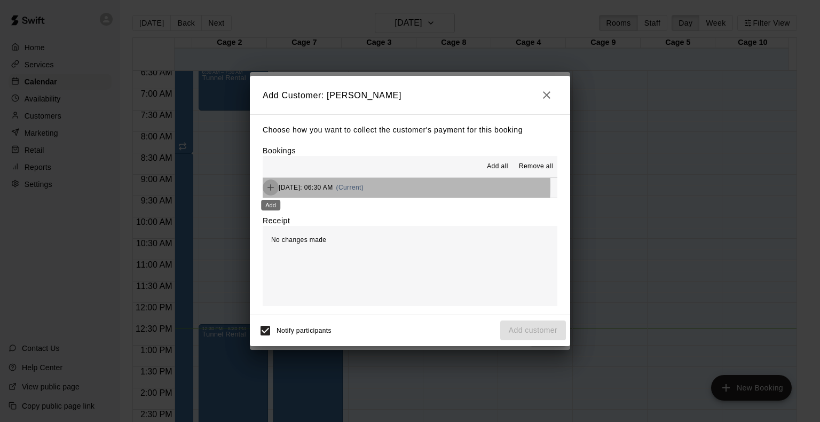
click at [271, 187] on icon "Add" at bounding box center [270, 187] width 11 height 11
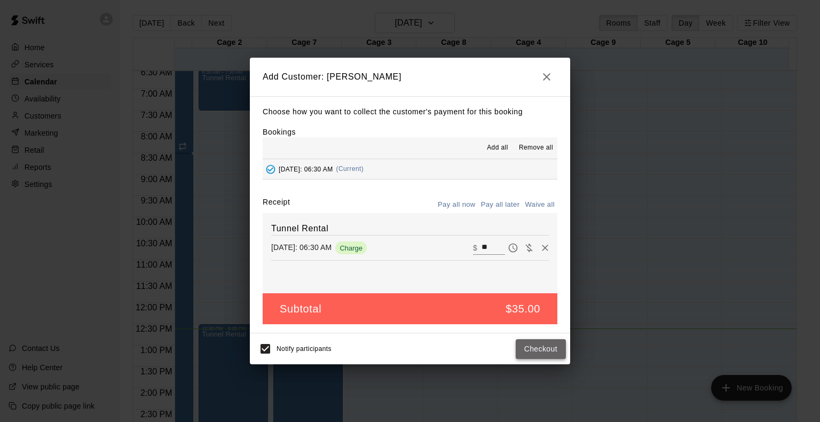
click at [547, 348] on button "Checkout" at bounding box center [541, 349] width 50 height 20
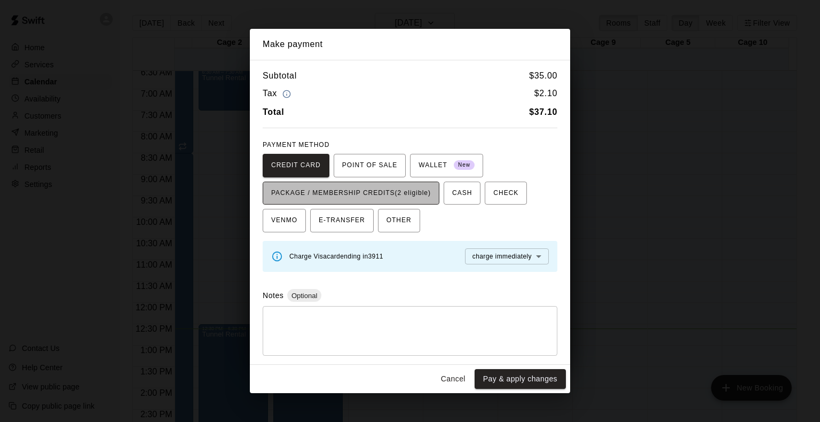
click at [426, 190] on span "PACKAGE / MEMBERSHIP CREDITS (2 eligible)" at bounding box center [351, 193] width 160 height 17
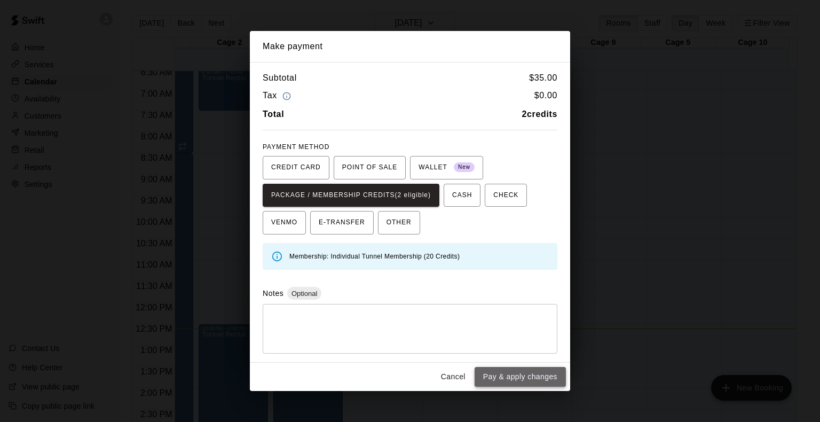
click at [524, 376] on button "Pay & apply changes" at bounding box center [520, 377] width 91 height 20
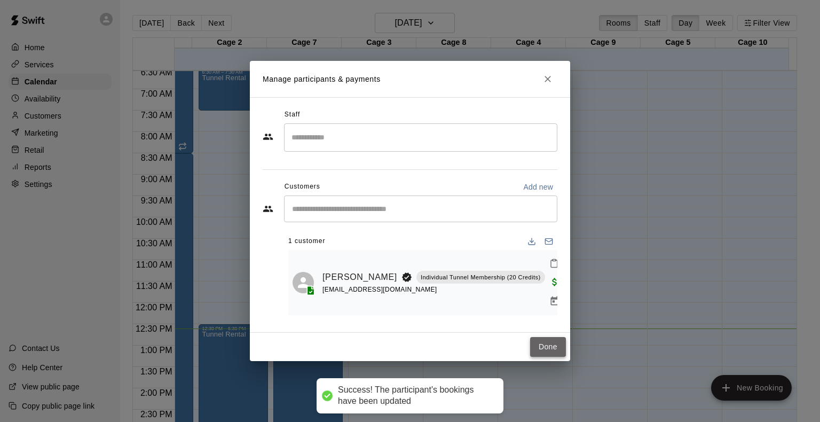
click at [548, 337] on button "Done" at bounding box center [548, 347] width 36 height 20
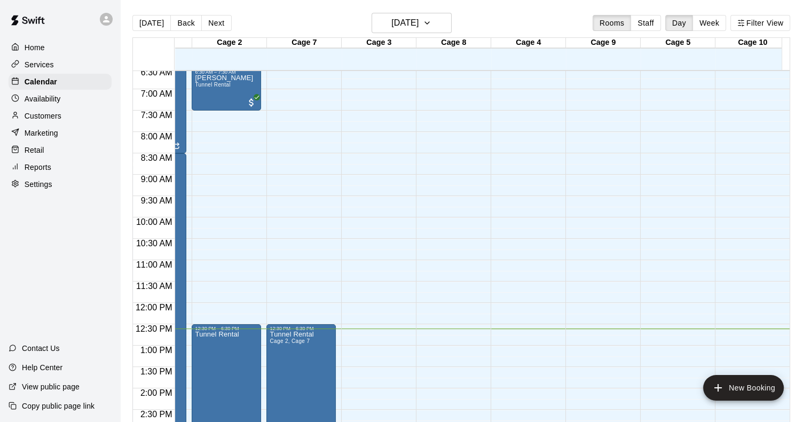
click at [231, 119] on div "12:00 AM – 5:00 AM Closed 6:30 AM – 7:30 AM Maneesh Singh Tunnel Rental 12:30 P…" at bounding box center [226, 303] width 69 height 1026
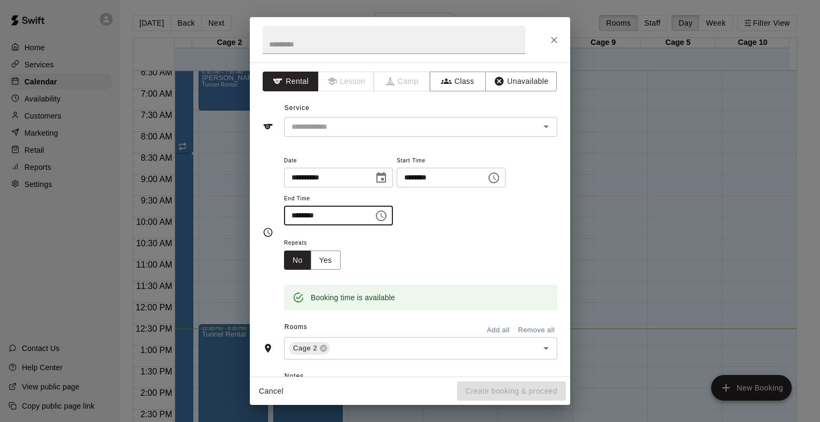
click at [296, 217] on input "********" at bounding box center [325, 216] width 82 height 20
click at [540, 130] on icon "Open" at bounding box center [546, 126] width 13 height 13
type input "********"
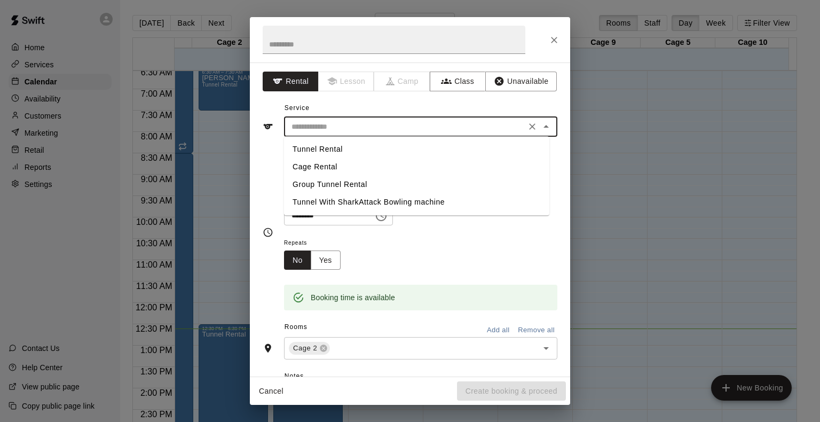
click at [294, 148] on li "Tunnel Rental" at bounding box center [416, 149] width 265 height 18
type input "**********"
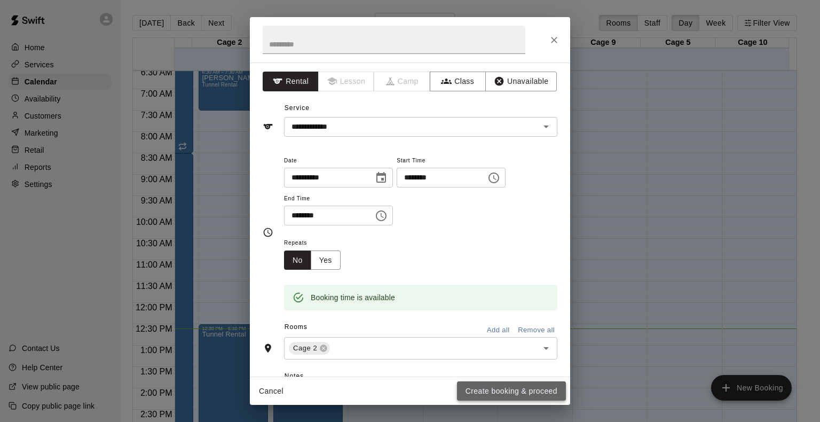
click at [506, 393] on button "Create booking & proceed" at bounding box center [511, 391] width 109 height 20
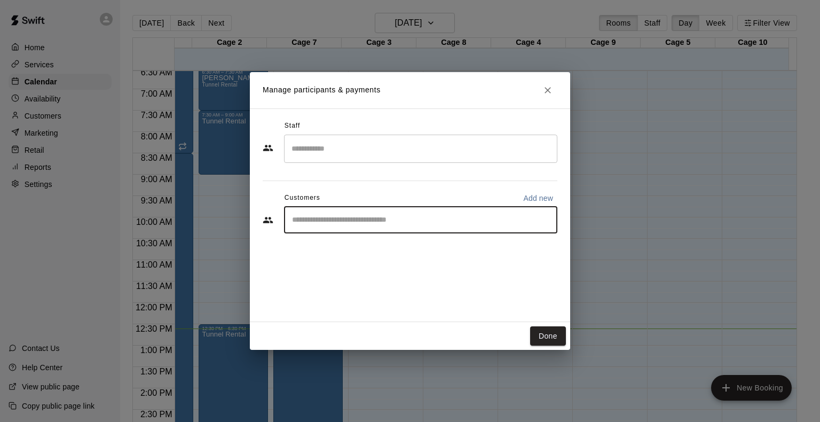
click at [365, 220] on input "Start typing to search customers..." at bounding box center [421, 220] width 264 height 11
type input "****"
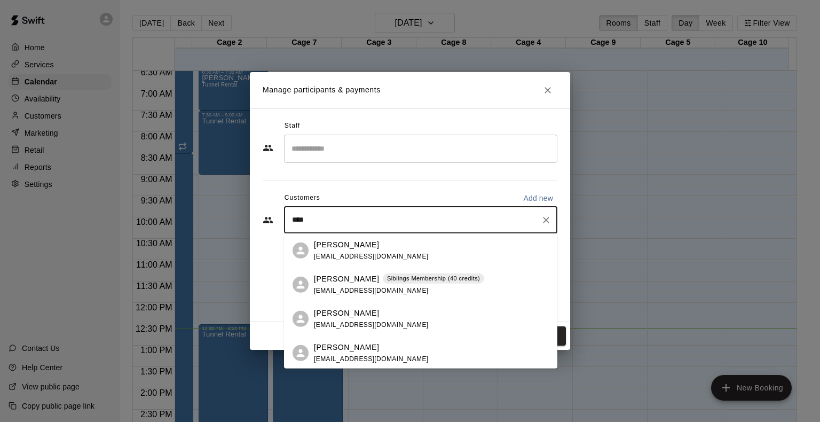
click at [348, 287] on span "[EMAIL_ADDRESS][DOMAIN_NAME]" at bounding box center [371, 289] width 115 height 7
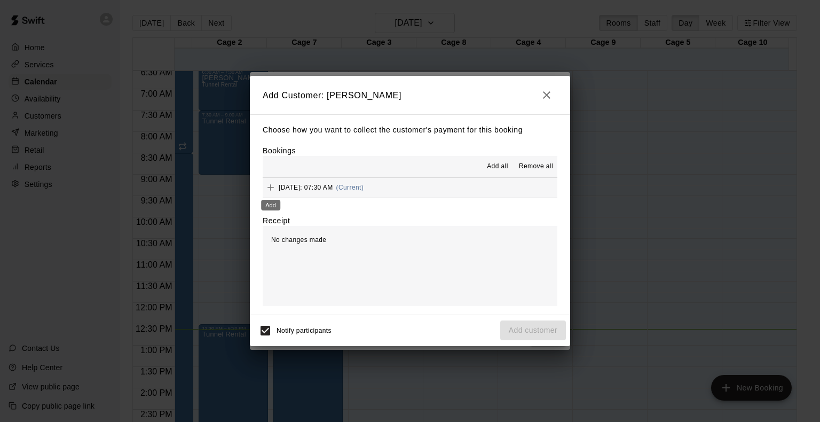
click at [269, 188] on icon "Add" at bounding box center [271, 187] width 6 height 6
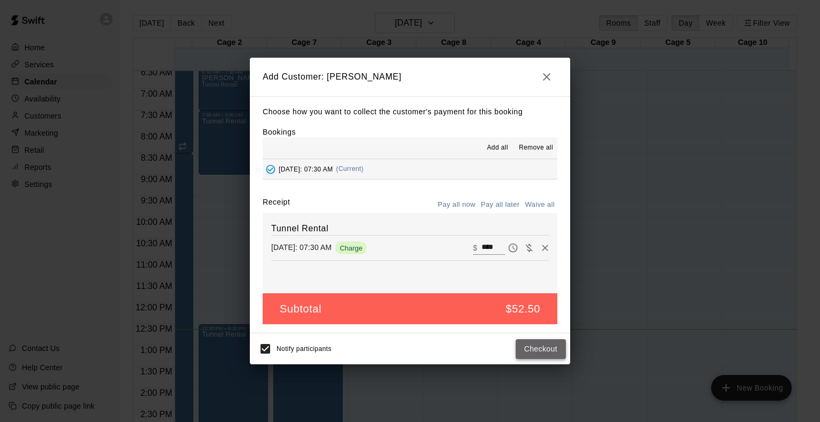
click at [545, 350] on button "Checkout" at bounding box center [541, 349] width 50 height 20
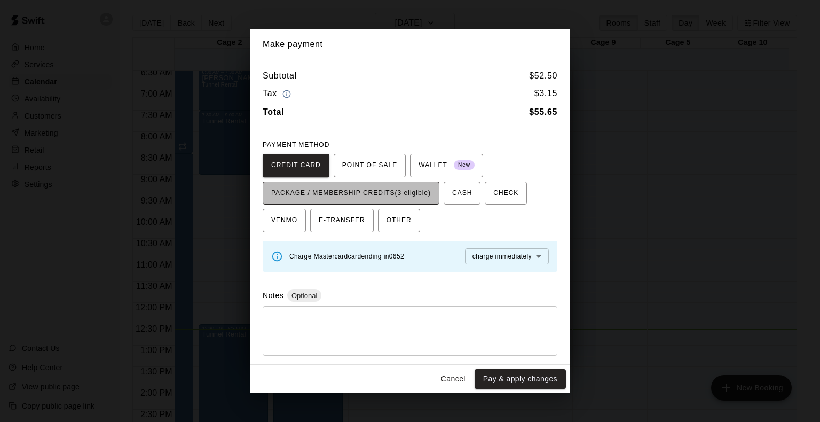
click at [411, 191] on span "PACKAGE / MEMBERSHIP CREDITS (3 eligible)" at bounding box center [351, 193] width 160 height 17
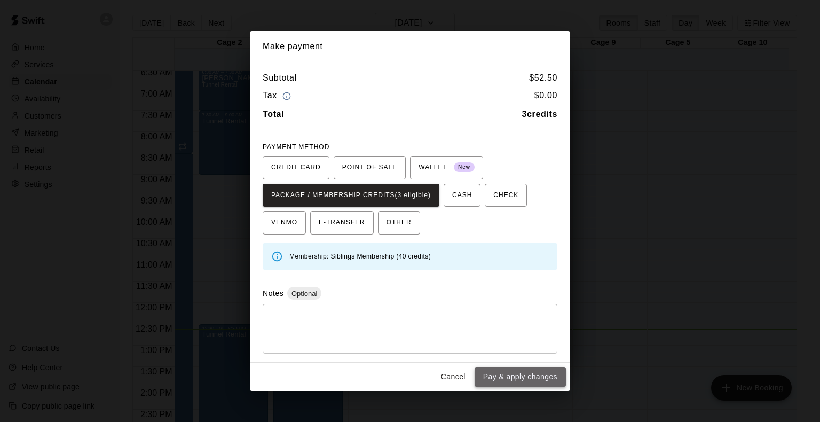
click at [504, 377] on button "Pay & apply changes" at bounding box center [520, 377] width 91 height 20
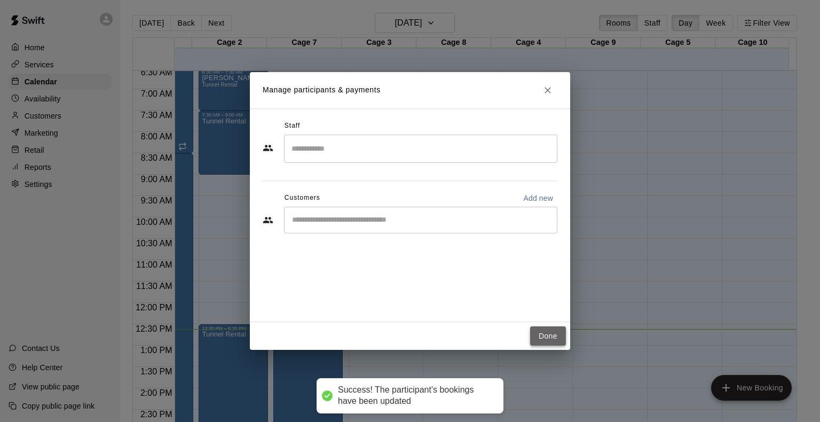
click at [542, 345] on button "Done" at bounding box center [548, 336] width 36 height 20
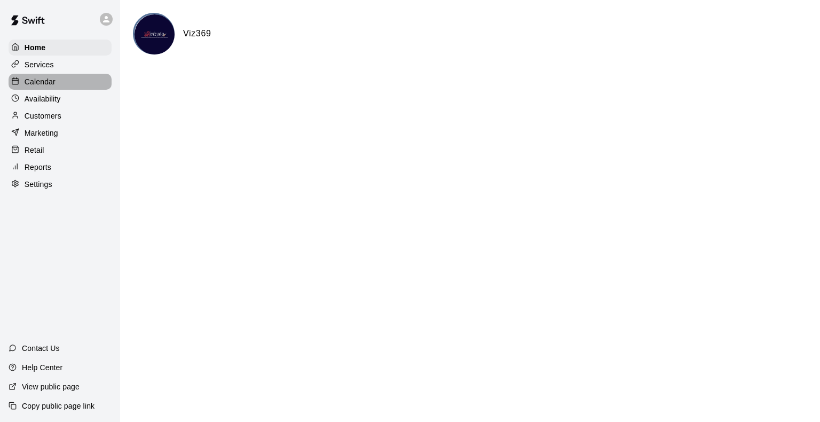
click at [45, 87] on p "Calendar" at bounding box center [40, 81] width 31 height 11
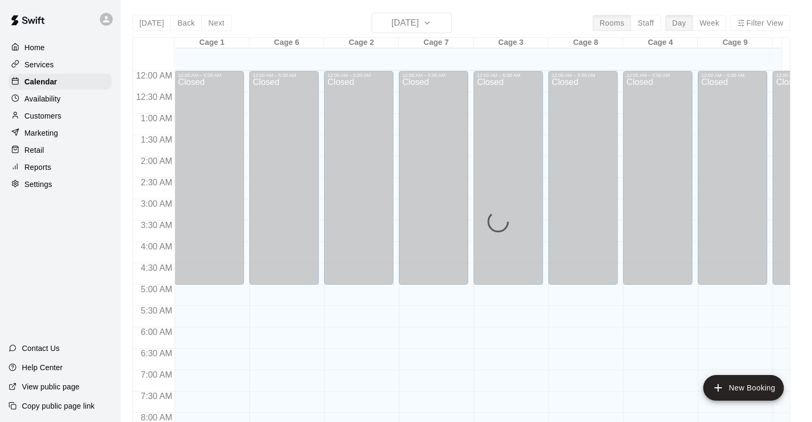
scroll to position [543, 0]
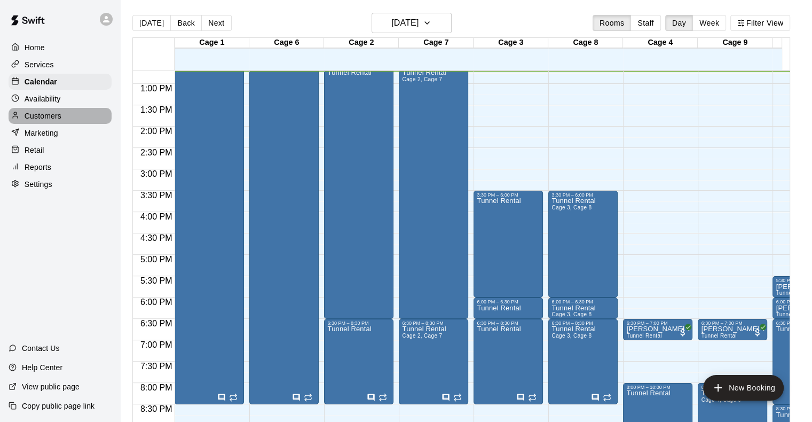
click at [45, 118] on p "Customers" at bounding box center [43, 116] width 37 height 11
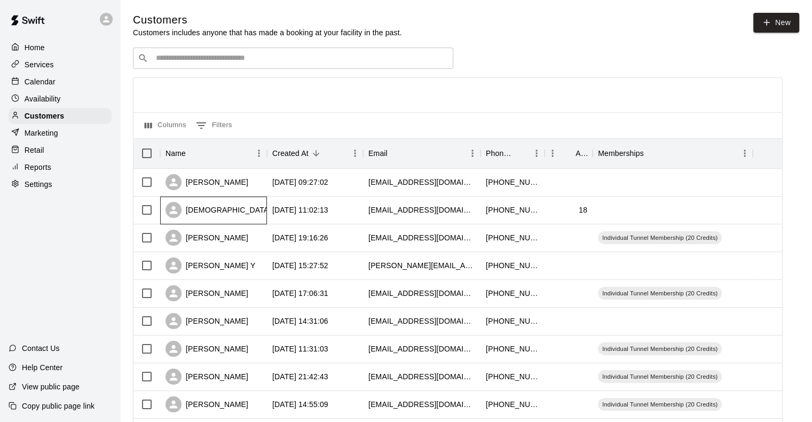
click at [221, 213] on div "[DEMOGRAPHIC_DATA][PERSON_NAME]" at bounding box center [250, 210] width 168 height 16
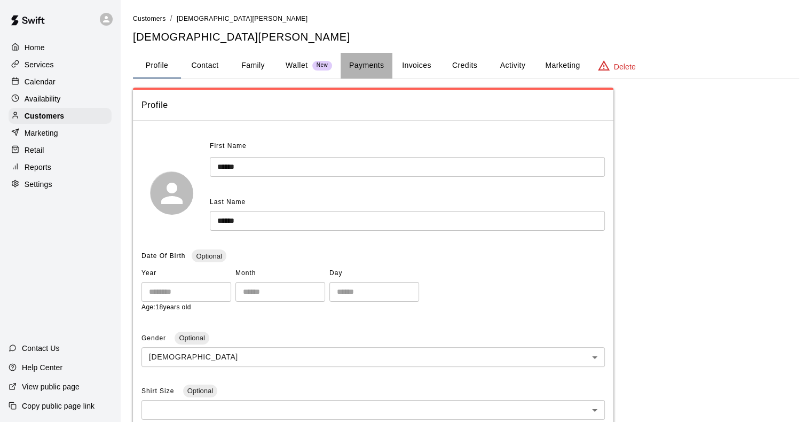
click at [374, 67] on button "Payments" at bounding box center [367, 66] width 52 height 26
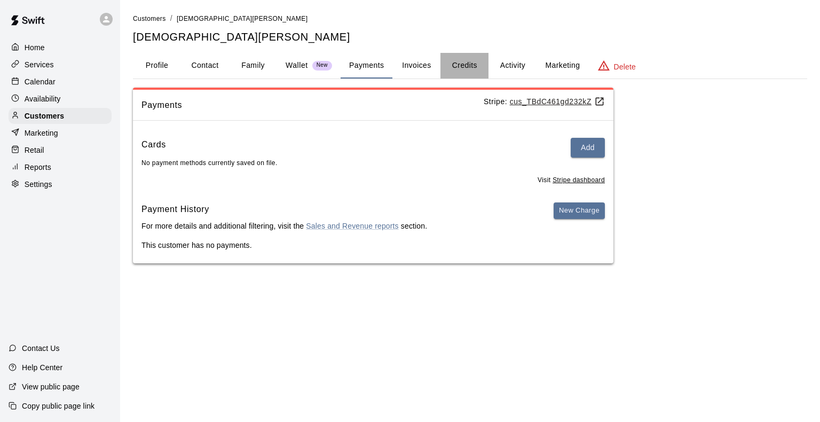
click at [462, 66] on button "Credits" at bounding box center [465, 66] width 48 height 26
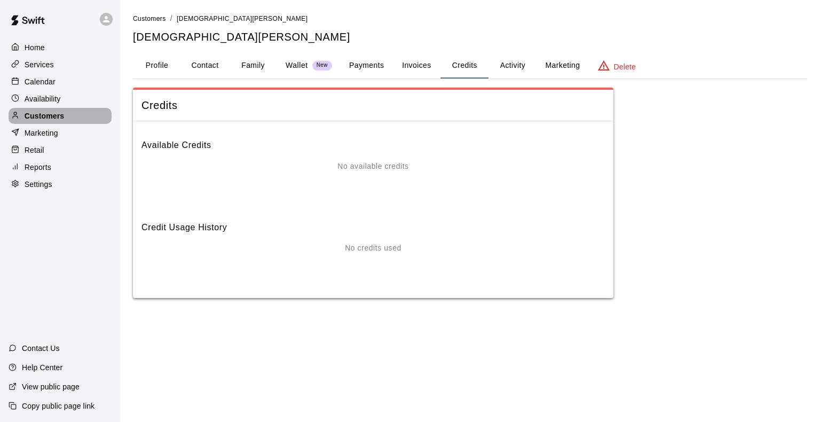
click at [61, 117] on p "Customers" at bounding box center [45, 116] width 40 height 11
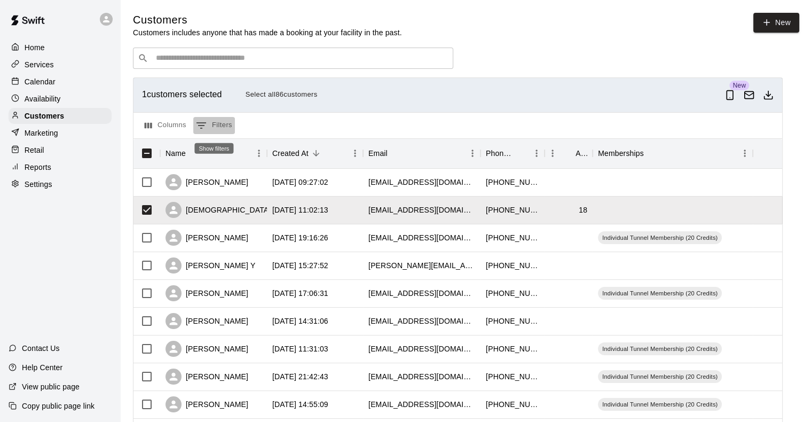
click at [199, 121] on icon "Show filters" at bounding box center [201, 125] width 13 height 13
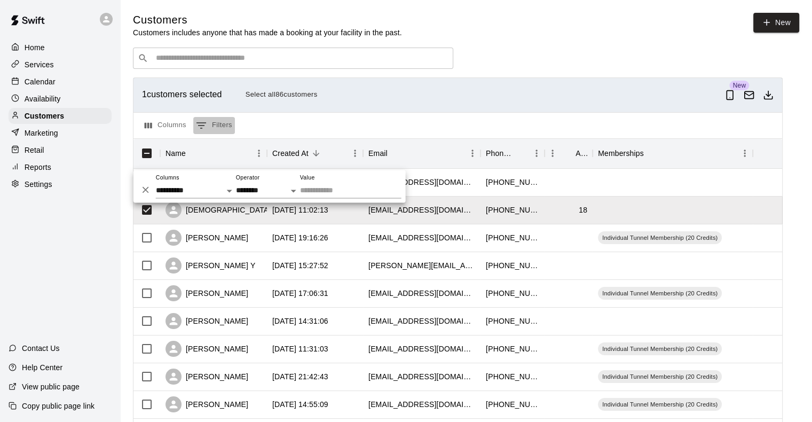
click at [229, 128] on button "0 Filters" at bounding box center [214, 125] width 42 height 17
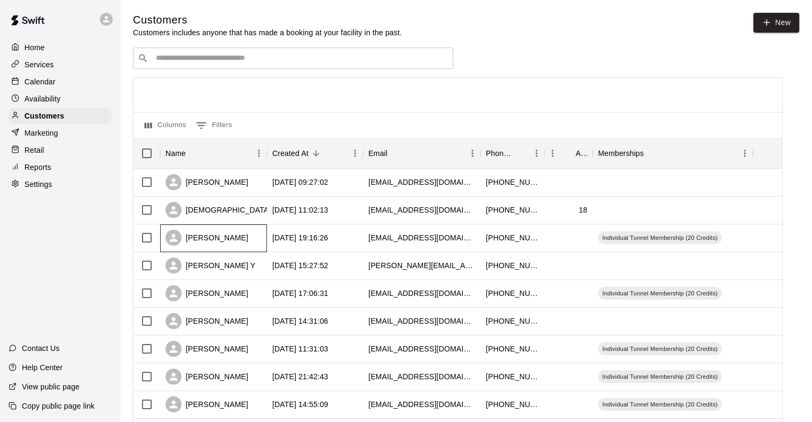
click at [232, 239] on div "[PERSON_NAME]" at bounding box center [207, 238] width 83 height 16
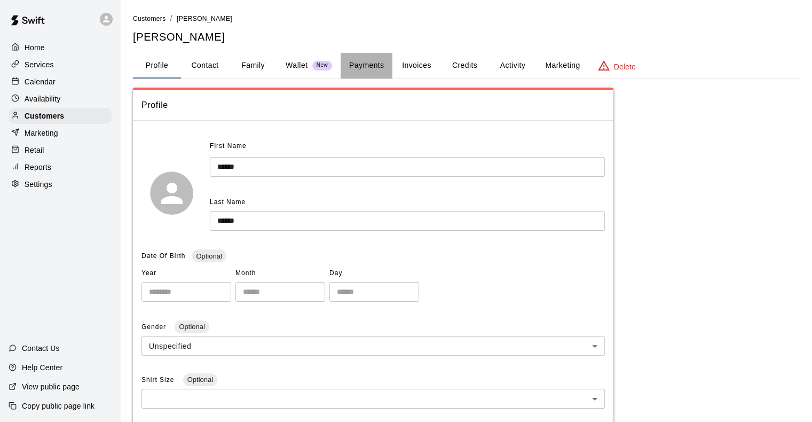
click at [372, 67] on button "Payments" at bounding box center [367, 66] width 52 height 26
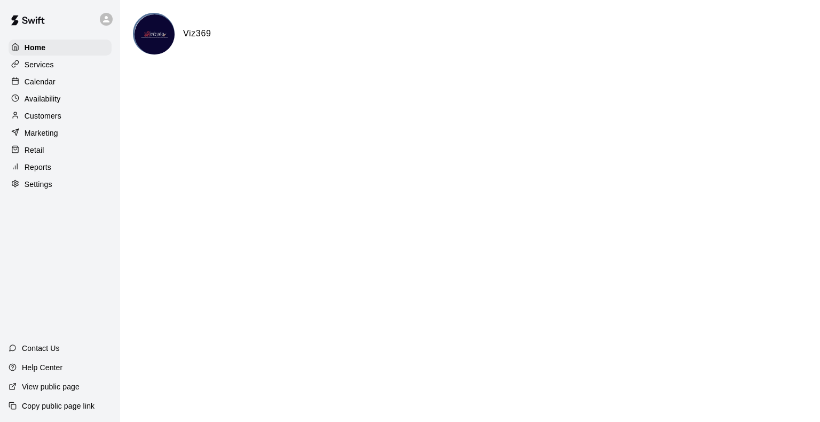
click at [42, 82] on p "Calendar" at bounding box center [40, 81] width 31 height 11
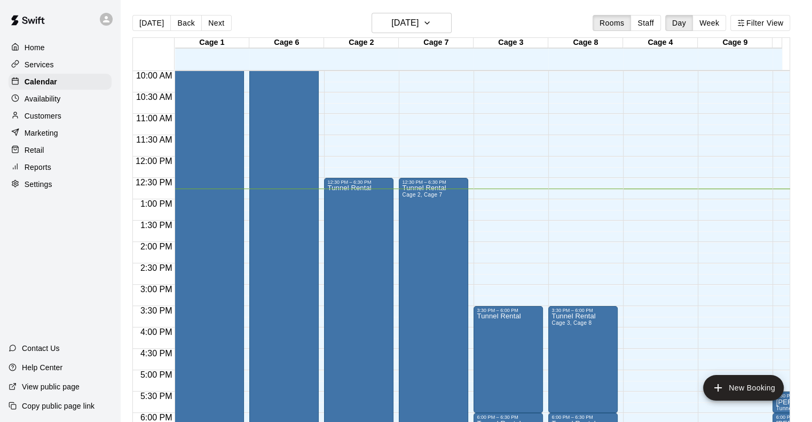
scroll to position [427, 0]
click at [345, 118] on div "12:00 AM – 5:00 AM Closed 6:30 AM – 7:30 AM [PERSON_NAME][GEOGRAPHIC_DATA] Rent…" at bounding box center [358, 157] width 69 height 1026
click at [369, 121] on div "12:00 AM – 5:00 AM Closed 6:30 AM – 7:30 AM [PERSON_NAME][GEOGRAPHIC_DATA] Rent…" at bounding box center [358, 157] width 69 height 1026
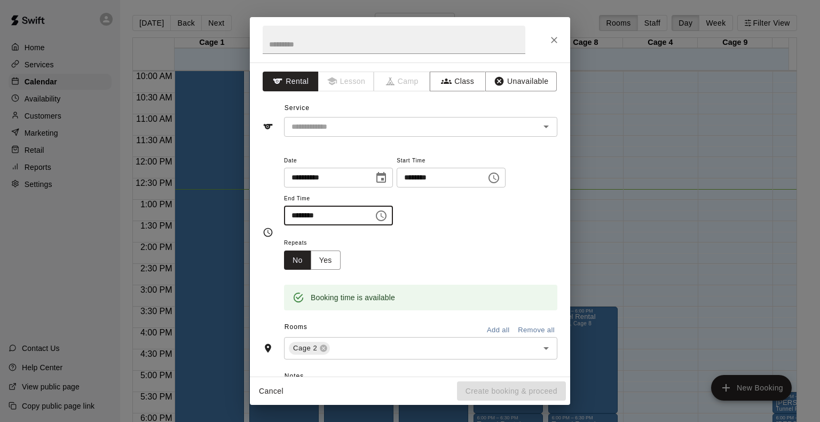
click at [295, 212] on input "********" at bounding box center [325, 216] width 82 height 20
click at [540, 129] on icon "Open" at bounding box center [546, 126] width 13 height 13
type input "********"
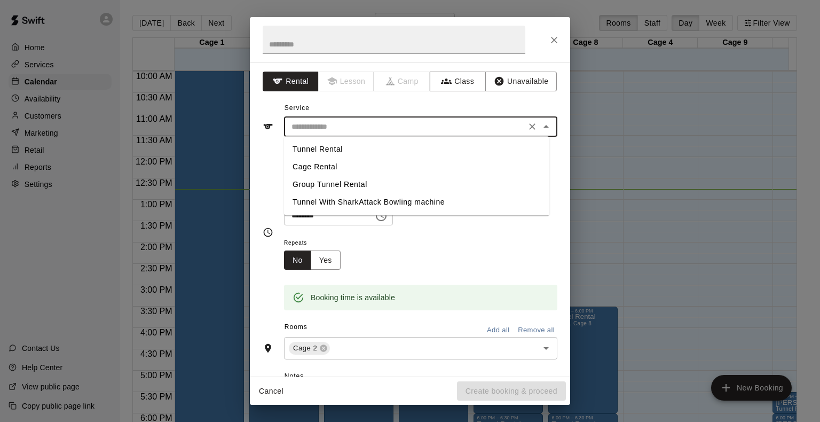
click at [333, 148] on li "Tunnel Rental" at bounding box center [416, 149] width 265 height 18
type input "**********"
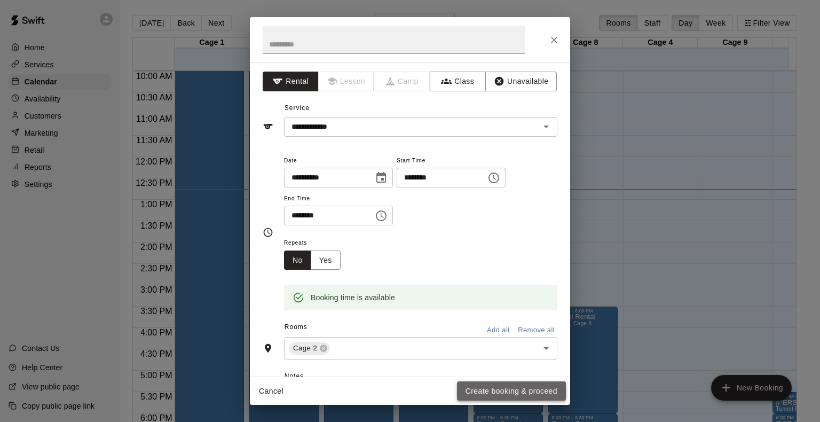
click at [496, 388] on button "Create booking & proceed" at bounding box center [511, 391] width 109 height 20
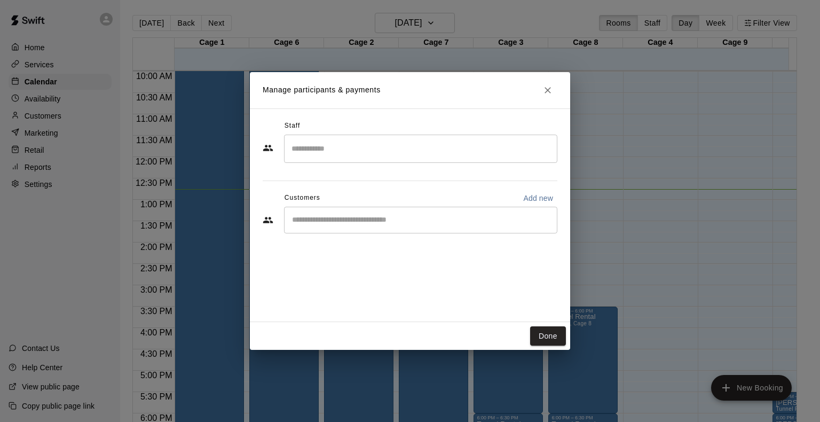
click at [309, 231] on div "​" at bounding box center [420, 220] width 273 height 27
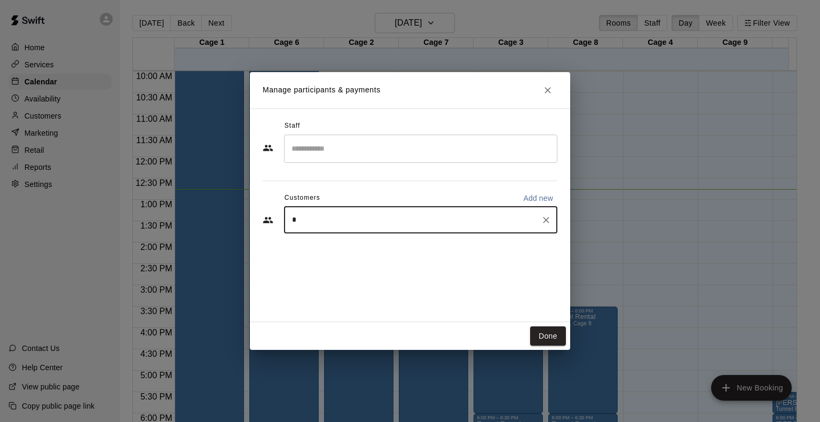
type input "**"
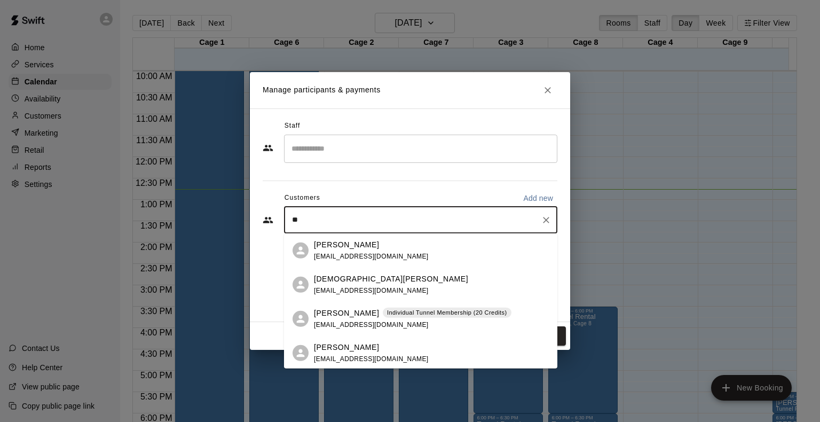
click at [346, 308] on p "[PERSON_NAME]" at bounding box center [346, 312] width 65 height 11
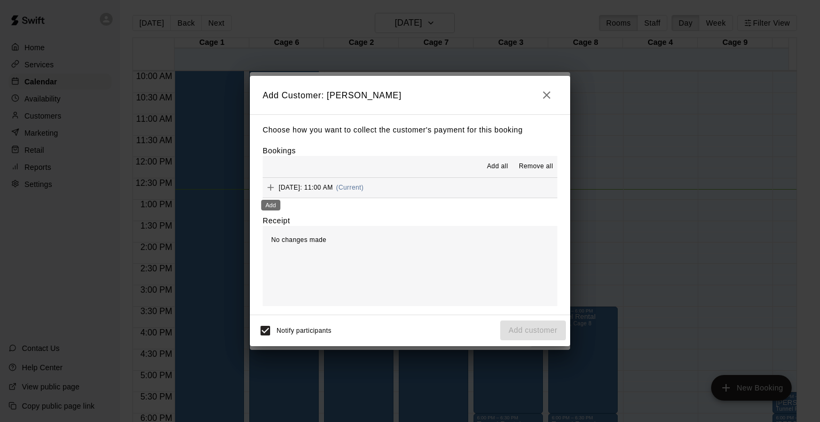
click at [272, 191] on icon "Add" at bounding box center [270, 187] width 11 height 11
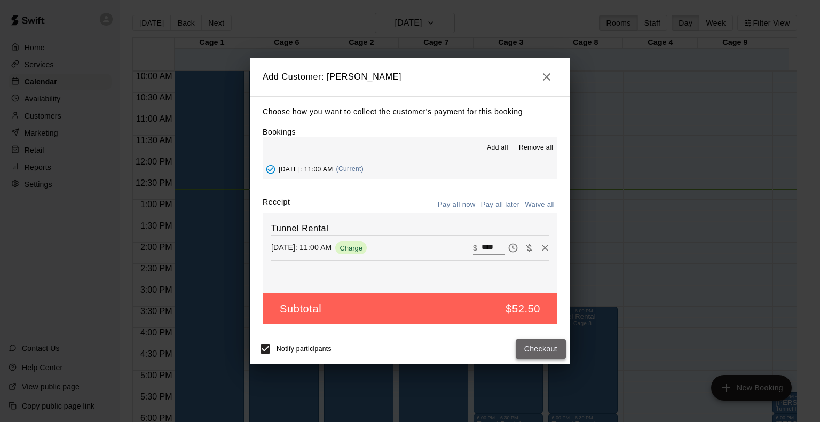
click at [545, 348] on button "Checkout" at bounding box center [541, 349] width 50 height 20
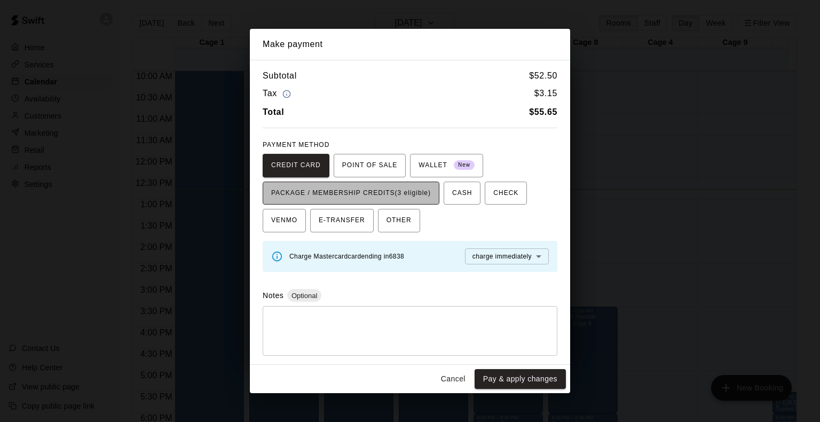
click at [421, 194] on span "PACKAGE / MEMBERSHIP CREDITS (3 eligible)" at bounding box center [351, 193] width 160 height 17
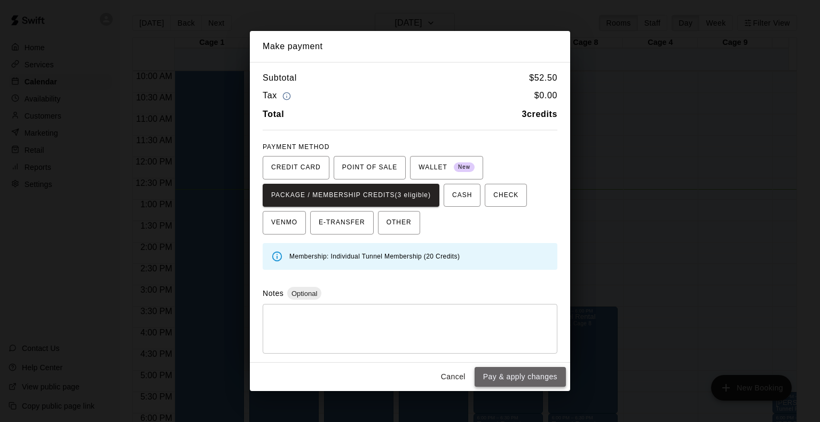
click at [506, 378] on button "Pay & apply changes" at bounding box center [520, 377] width 91 height 20
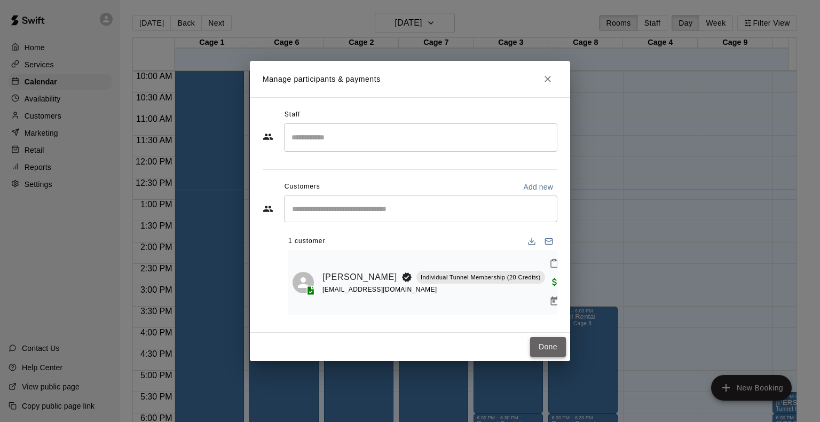
click at [549, 339] on button "Done" at bounding box center [548, 347] width 36 height 20
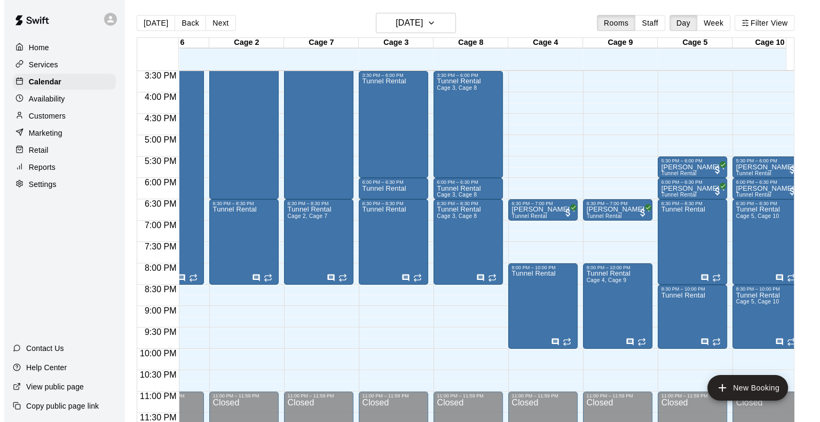
scroll to position [666, 119]
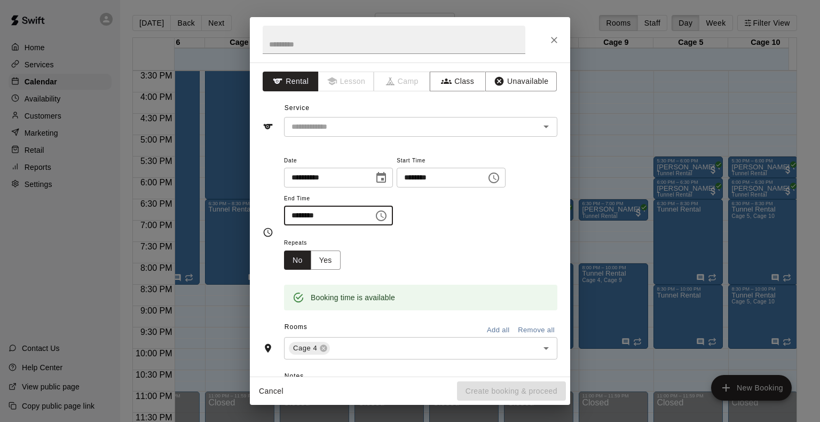
click at [295, 215] on input "********" at bounding box center [325, 216] width 82 height 20
click at [544, 126] on icon "Open" at bounding box center [546, 127] width 5 height 3
type input "********"
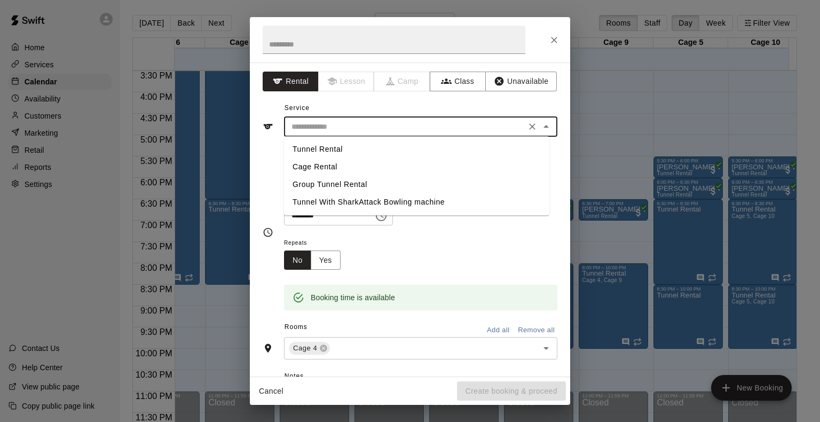
click at [330, 155] on li "Tunnel Rental" at bounding box center [416, 149] width 265 height 18
type input "**********"
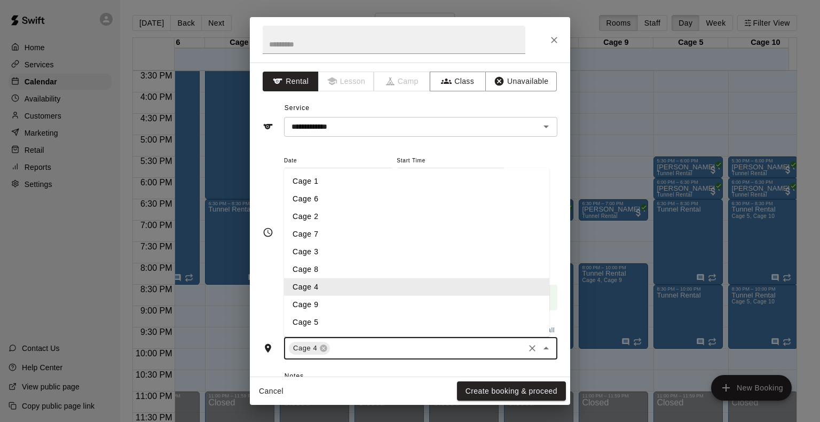
click at [347, 344] on input "text" at bounding box center [427, 348] width 191 height 13
click at [319, 300] on li "Cage 9" at bounding box center [416, 305] width 265 height 18
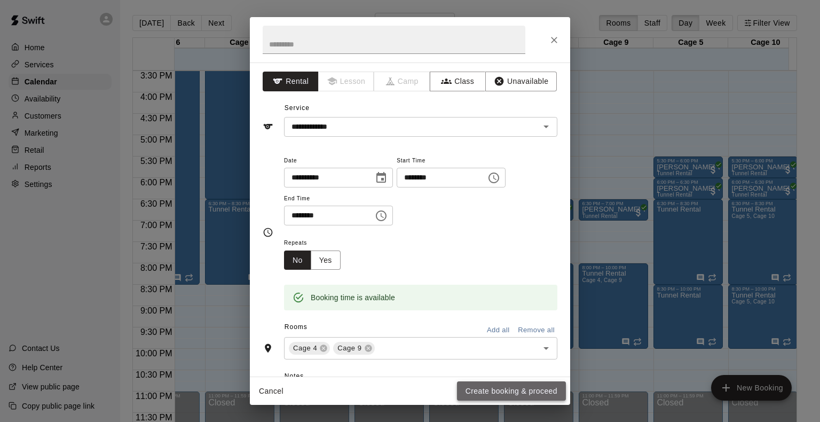
click at [532, 388] on button "Create booking & proceed" at bounding box center [511, 391] width 109 height 20
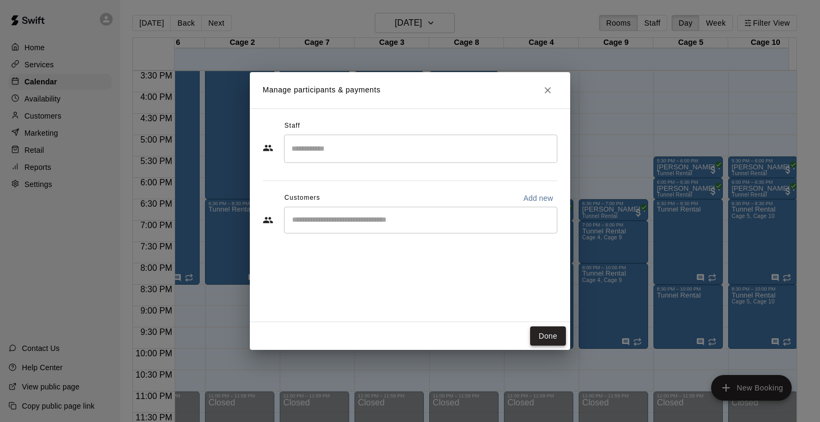
click at [555, 337] on button "Done" at bounding box center [548, 336] width 36 height 20
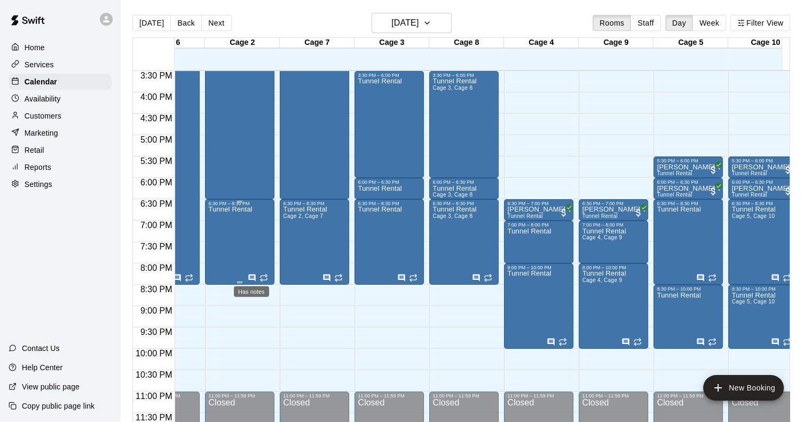
click at [251, 275] on icon "Has notes" at bounding box center [252, 277] width 9 height 9
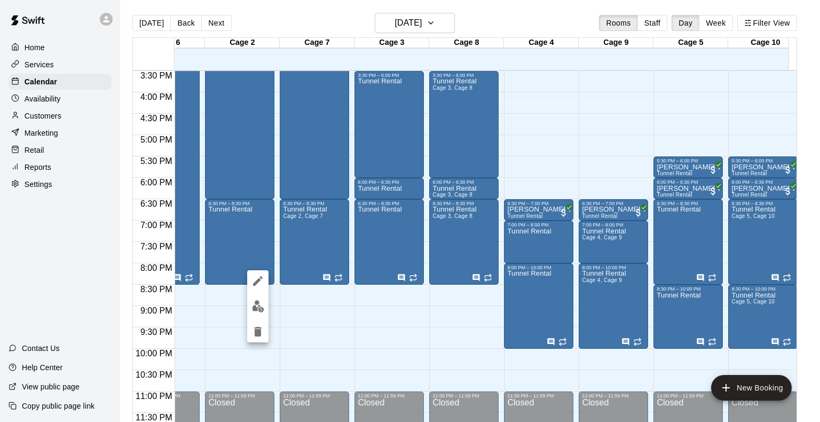
click at [218, 210] on div at bounding box center [410, 211] width 820 height 422
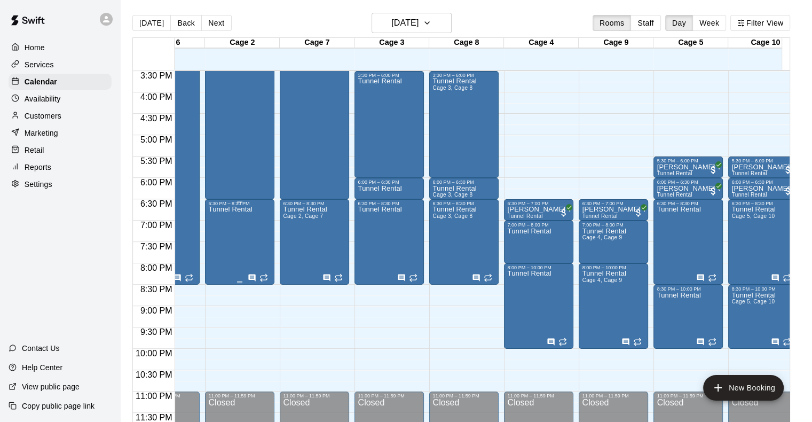
click at [226, 215] on div "Tunnel Rental" at bounding box center [230, 417] width 44 height 422
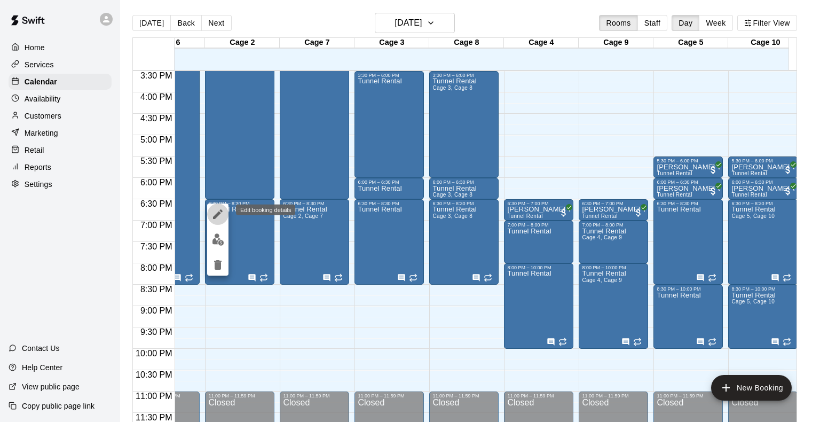
click at [218, 215] on icon "edit" at bounding box center [218, 214] width 10 height 10
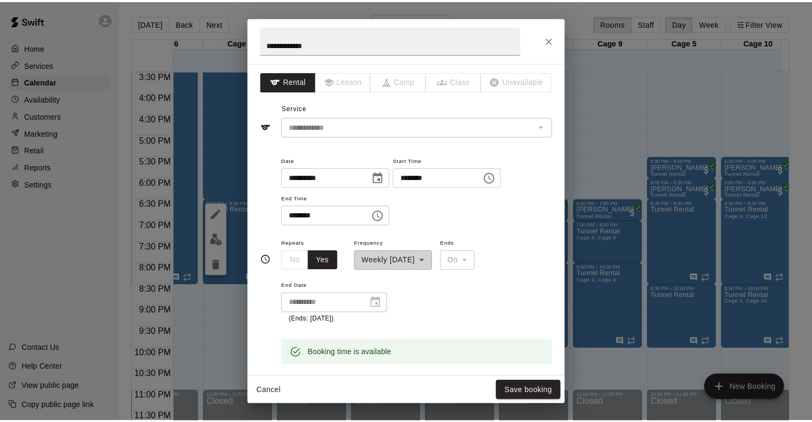
scroll to position [128, 0]
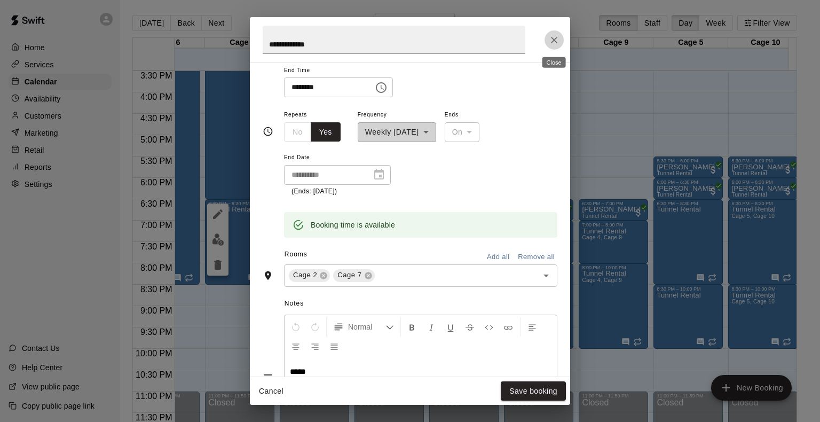
click at [551, 39] on icon "Close" at bounding box center [554, 40] width 11 height 11
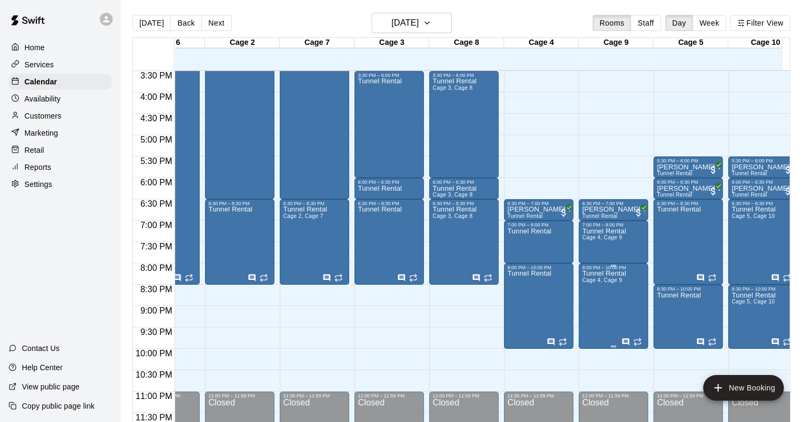
drag, startPoint x: 617, startPoint y: 353, endPoint x: 617, endPoint y: 343, distance: 9.6
